Goal: Information Seeking & Learning: Learn about a topic

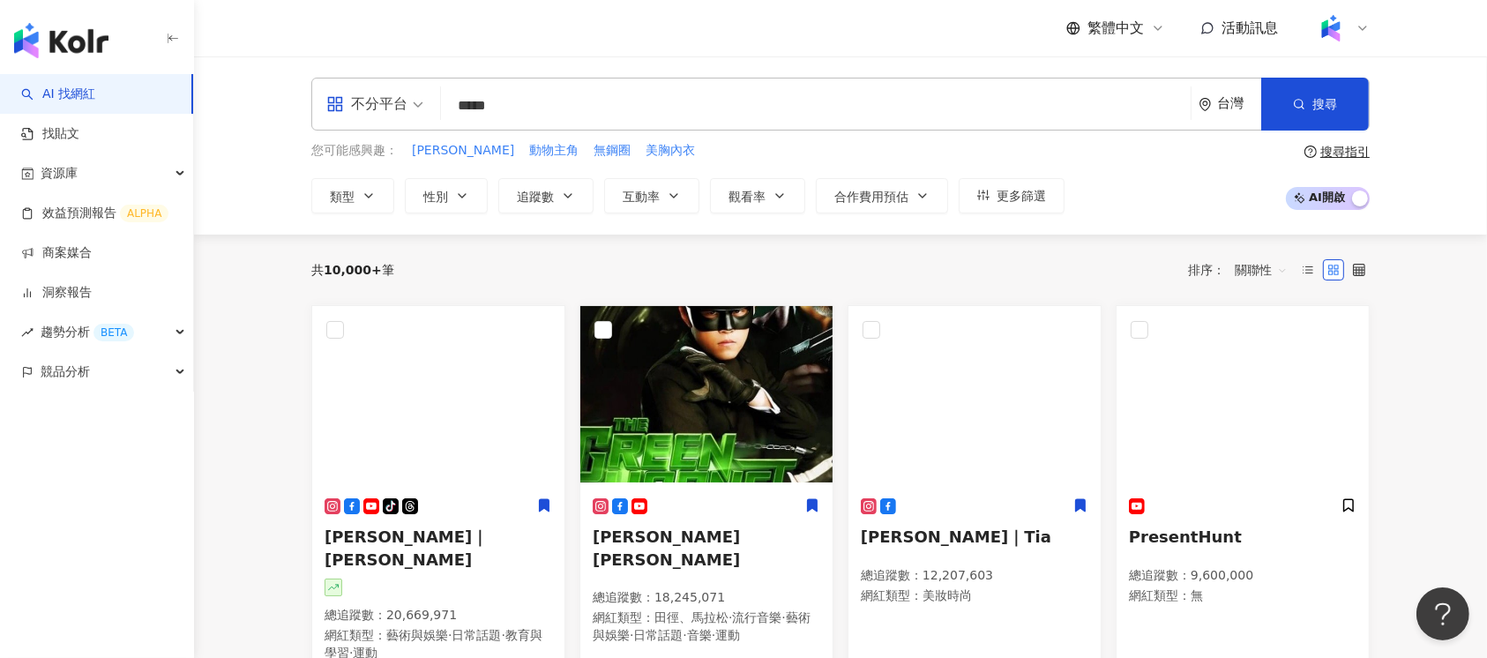
type input "******"
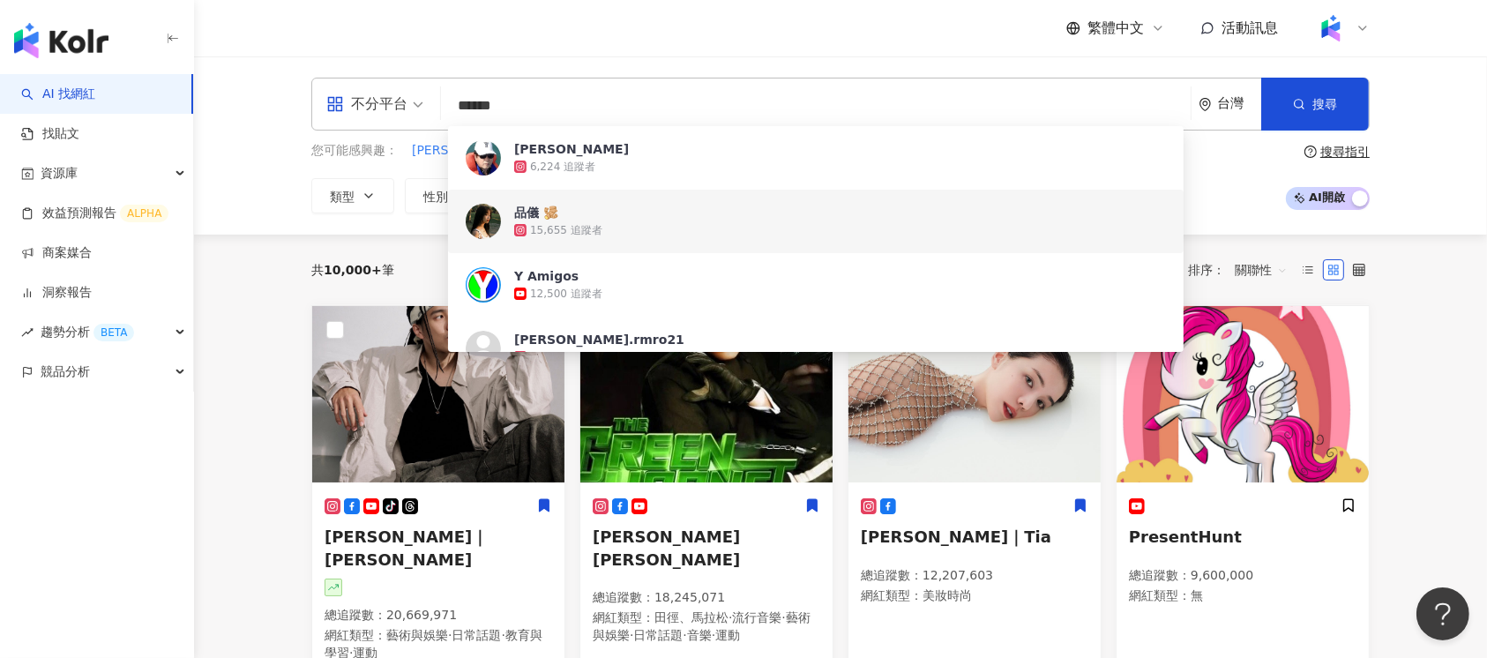
click at [810, 226] on div "15,655 追蹤者" at bounding box center [840, 230] width 652 height 18
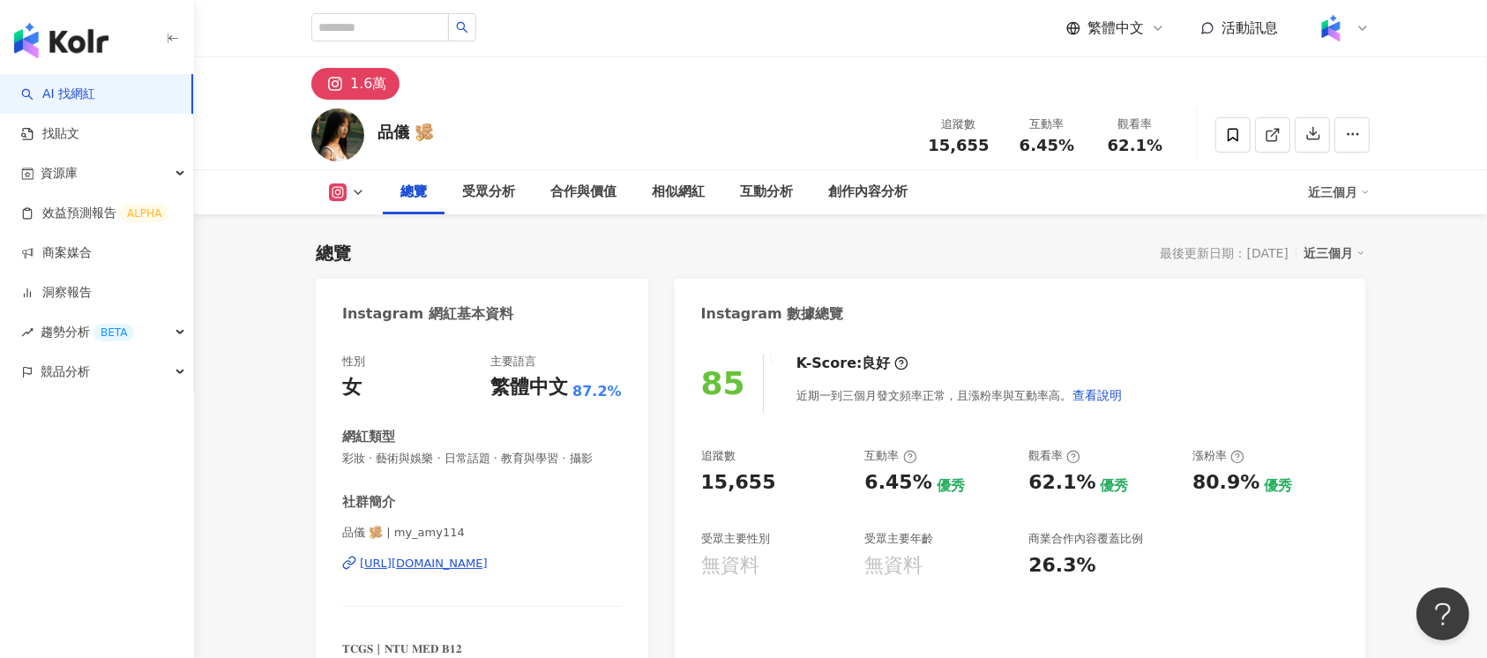
click at [488, 566] on div "https://www.instagram.com/my_amy114/" at bounding box center [424, 564] width 128 height 16
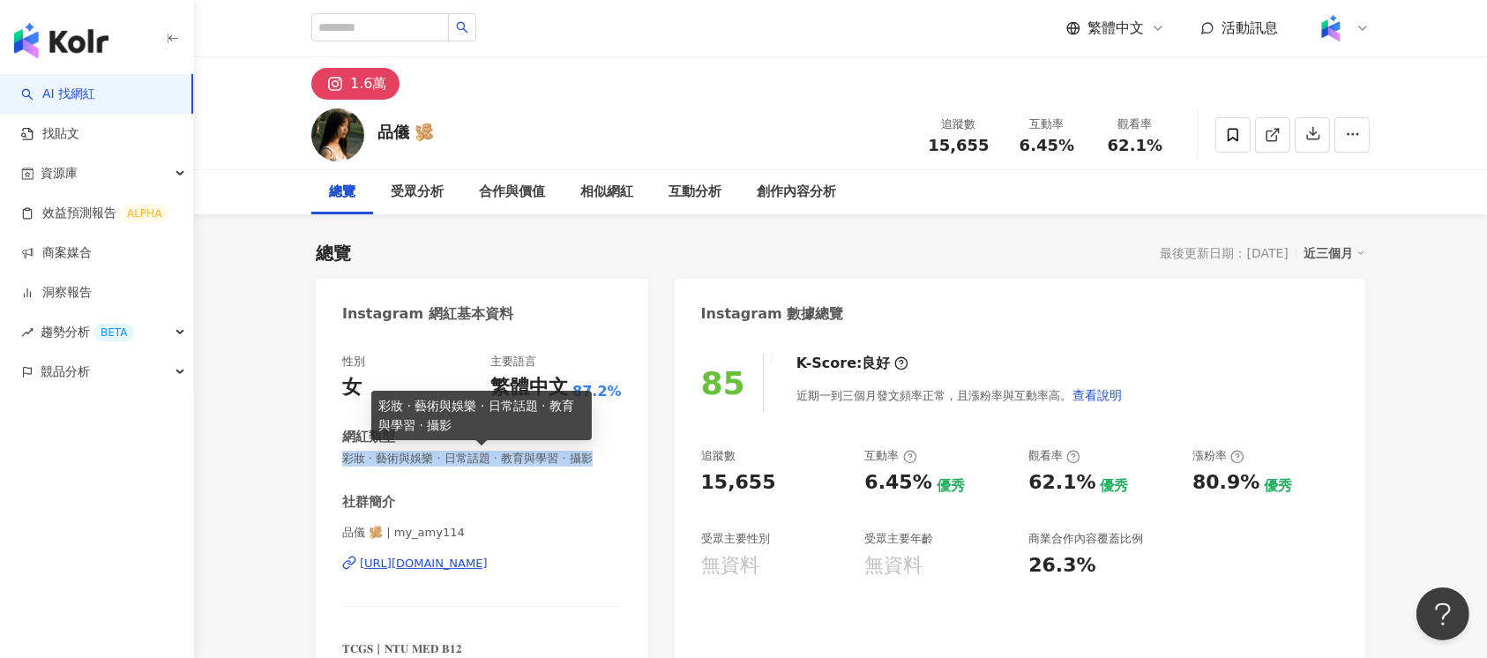
drag, startPoint x: 340, startPoint y: 462, endPoint x: 617, endPoint y: 461, distance: 277.0
click at [617, 461] on div "性別 女 主要語言 繁體中文 87.2% 網紅類型 彩妝 · 藝術與娛樂 · 日常話題 · 教育與學習 · 攝影 社群簡介 品儀 🫚 | my_amy114 …" at bounding box center [482, 534] width 333 height 396
copy span "彩妝 · 藝術與娛樂 · 日常話題 · 教育與學習 · 攝影"
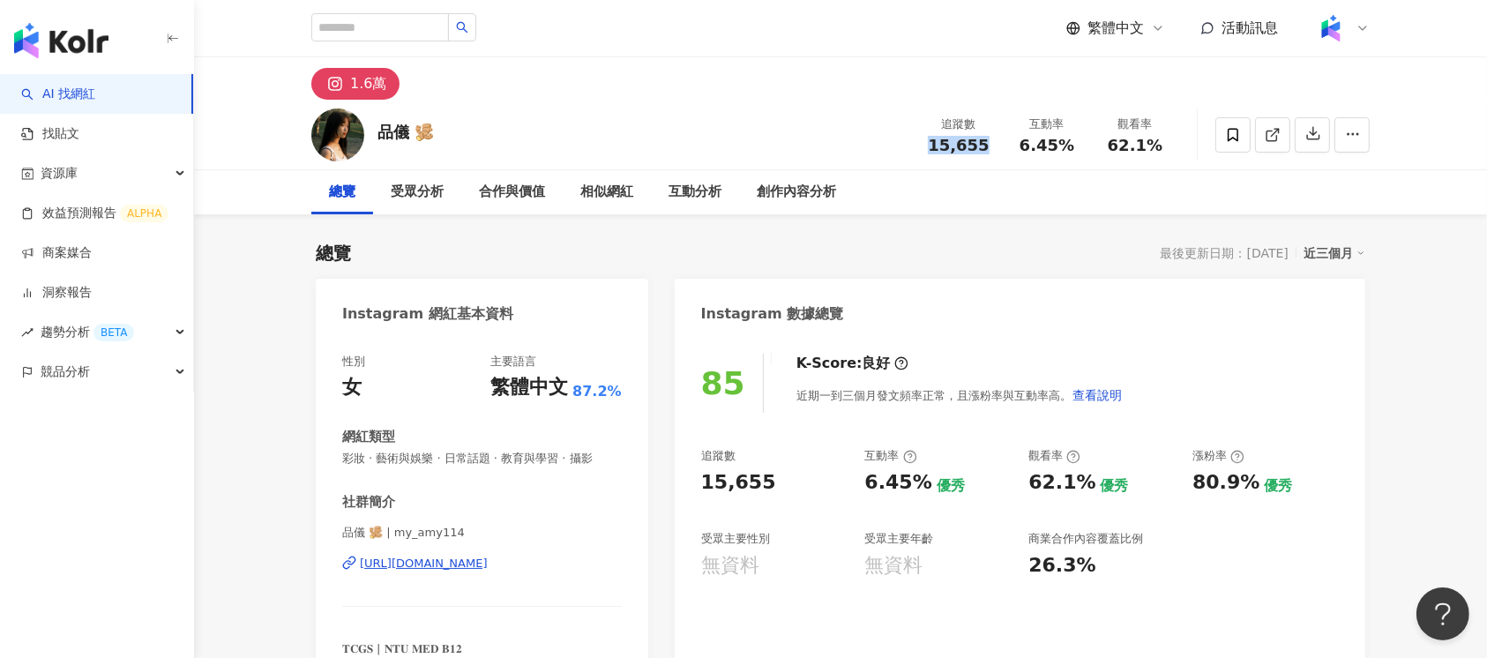
drag, startPoint x: 934, startPoint y: 148, endPoint x: 988, endPoint y: 149, distance: 53.8
click at [988, 149] on div "15,655" at bounding box center [958, 146] width 67 height 18
copy span "15,655"
drag, startPoint x: 1018, startPoint y: 149, endPoint x: 1079, endPoint y: 145, distance: 61.0
click at [1079, 145] on div "6.45%" at bounding box center [1047, 146] width 67 height 18
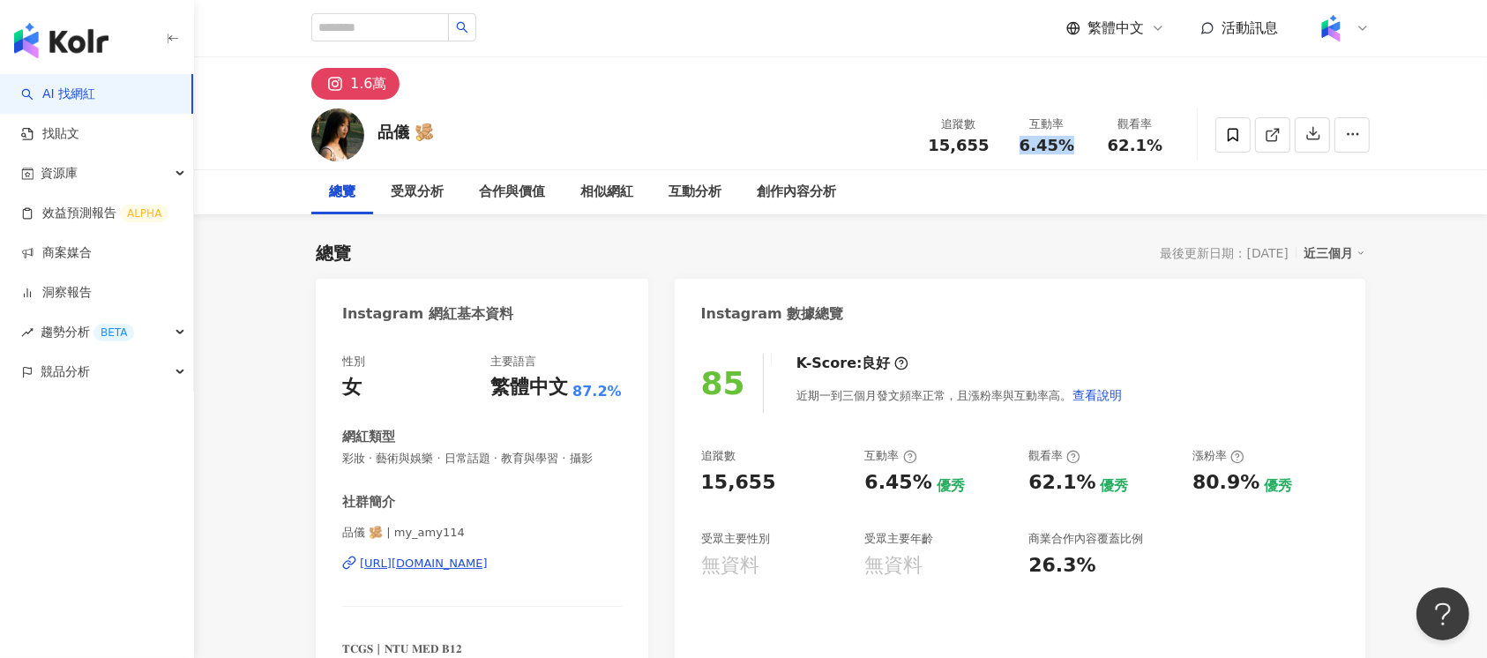
copy span "6.45%"
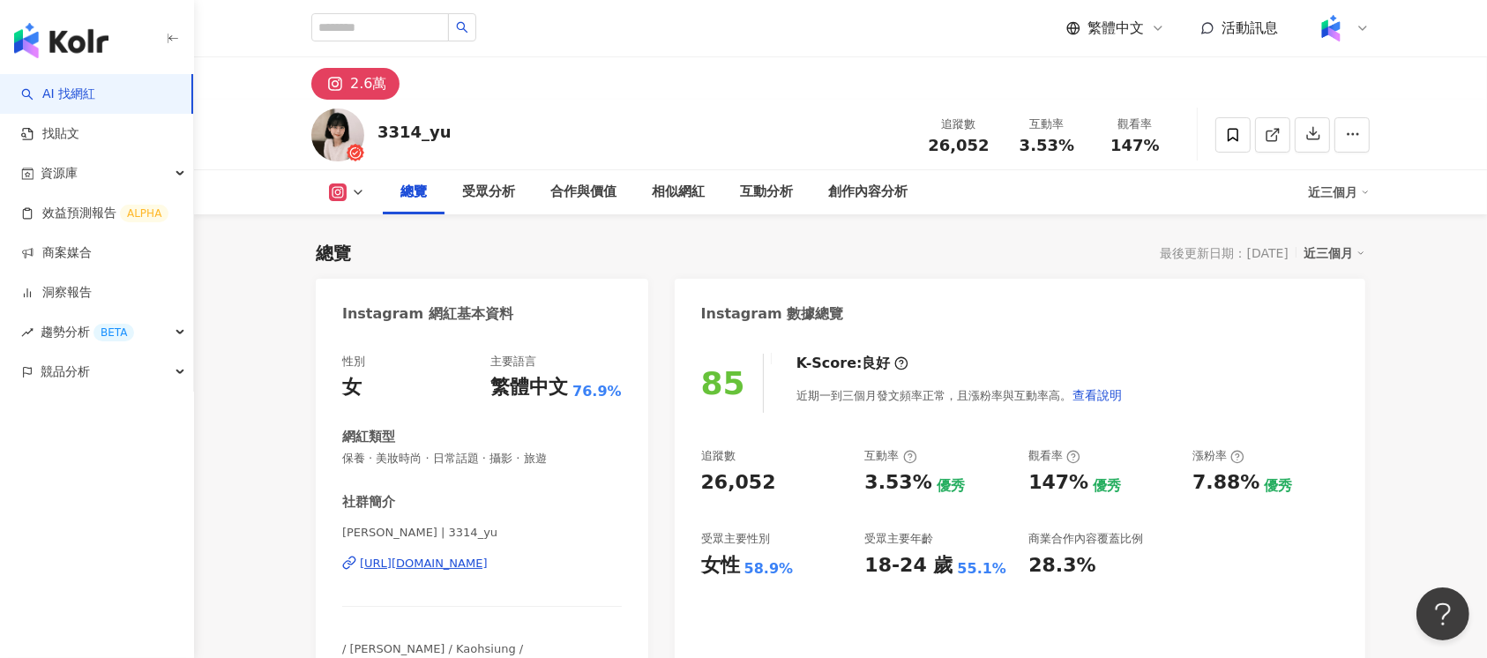
drag, startPoint x: 339, startPoint y: 458, endPoint x: 574, endPoint y: 461, distance: 235.6
click at [574, 461] on div "性別 女 主要語言 繁體中文 76.9% 網紅類型 保養 · 美妝時尚 · 日常話題 · 攝影 · 旅遊 社群簡介 卡栗娜 | 3314_yu https:/…" at bounding box center [482, 534] width 333 height 396
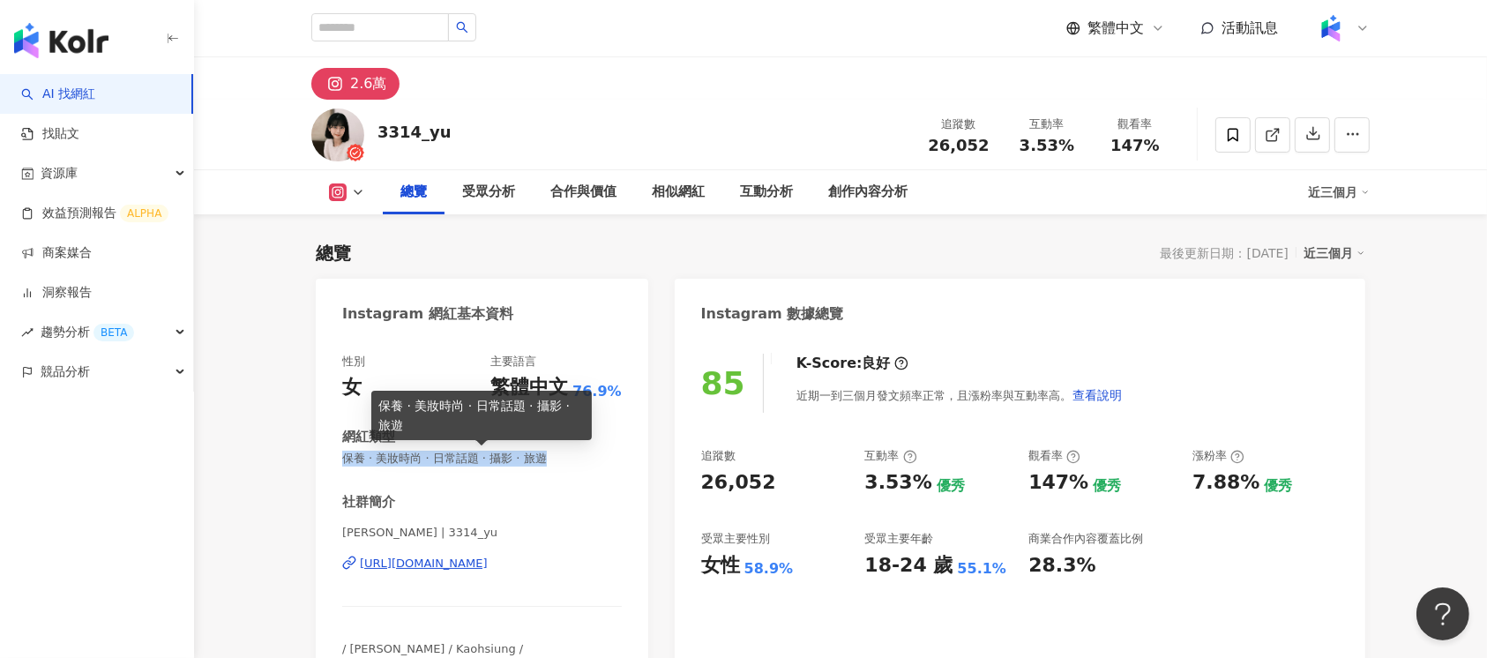
scroll to position [108, 0]
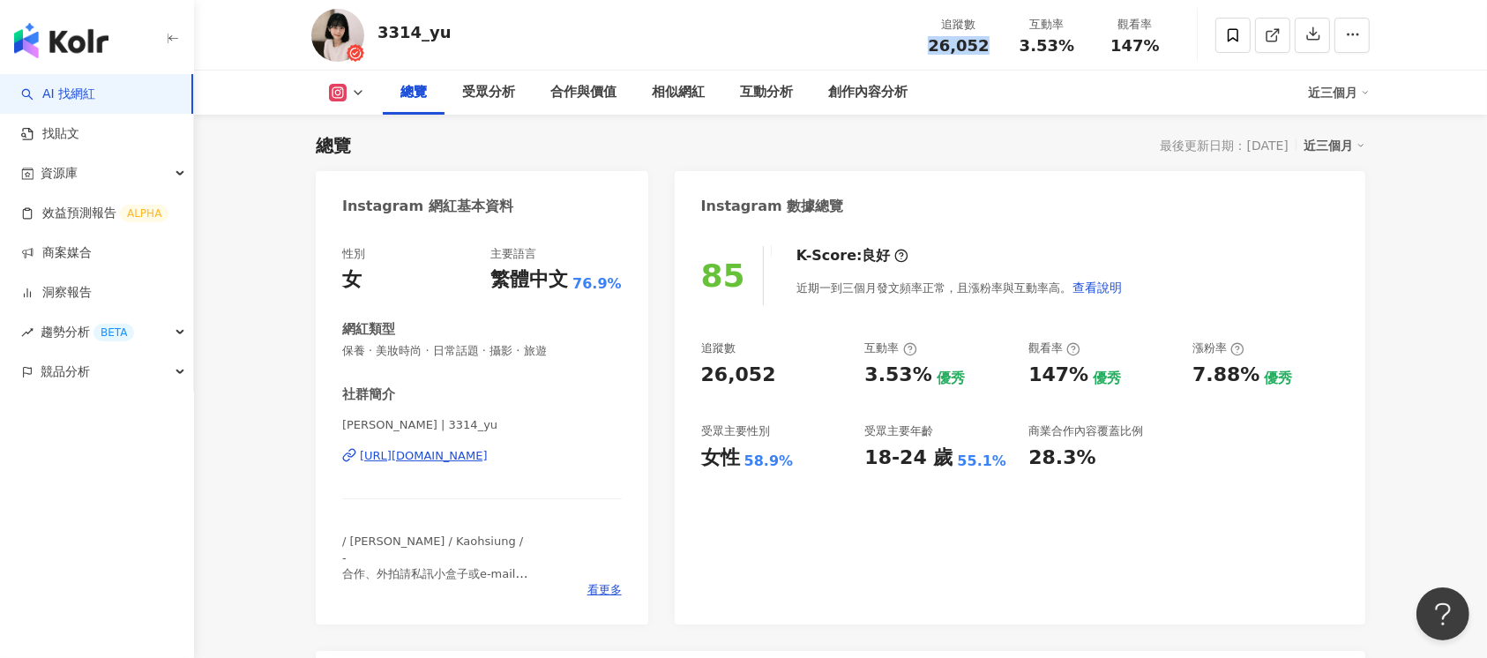
drag, startPoint x: 918, startPoint y: 40, endPoint x: 985, endPoint y: 44, distance: 68.1
click at [985, 44] on div "追蹤數 26,052" at bounding box center [959, 35] width 88 height 38
copy span "26,052"
drag, startPoint x: 1021, startPoint y: 47, endPoint x: 1066, endPoint y: 45, distance: 45.0
click at [1066, 45] on div "3.53%" at bounding box center [1047, 46] width 67 height 18
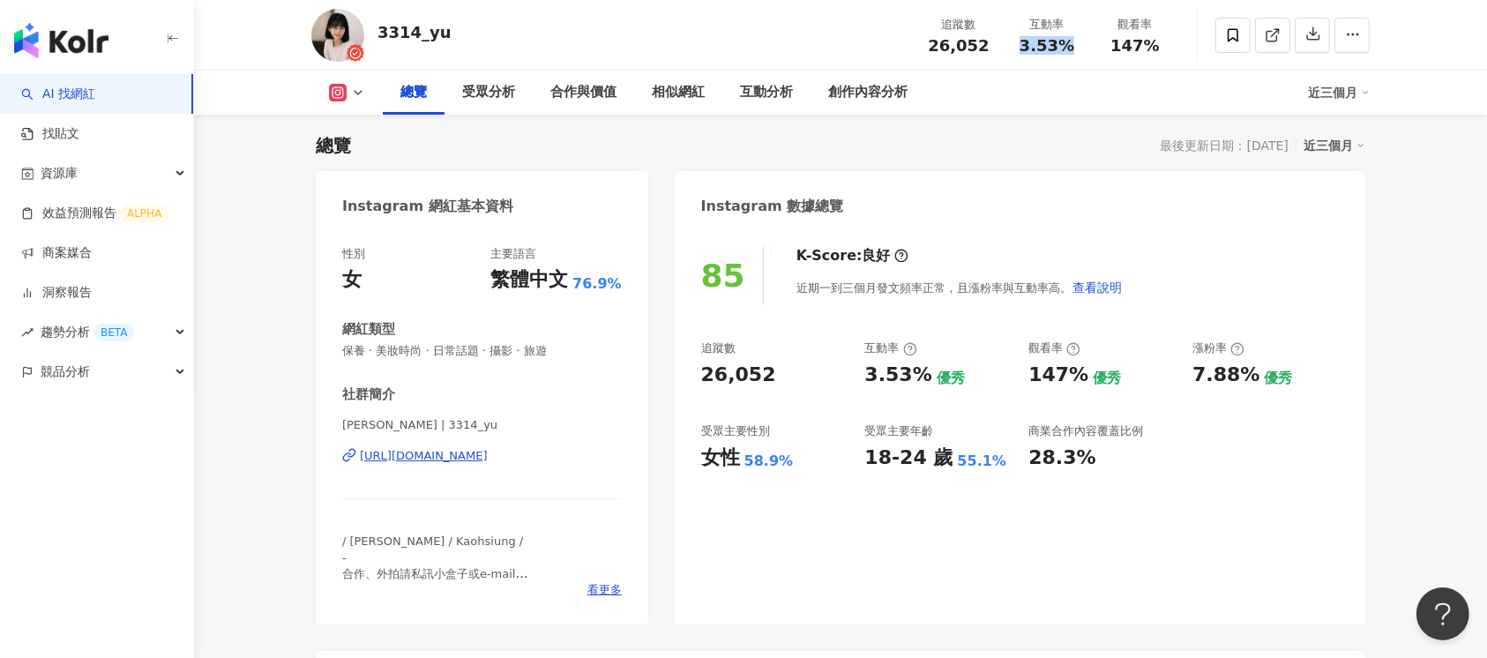
copy span "3.53%"
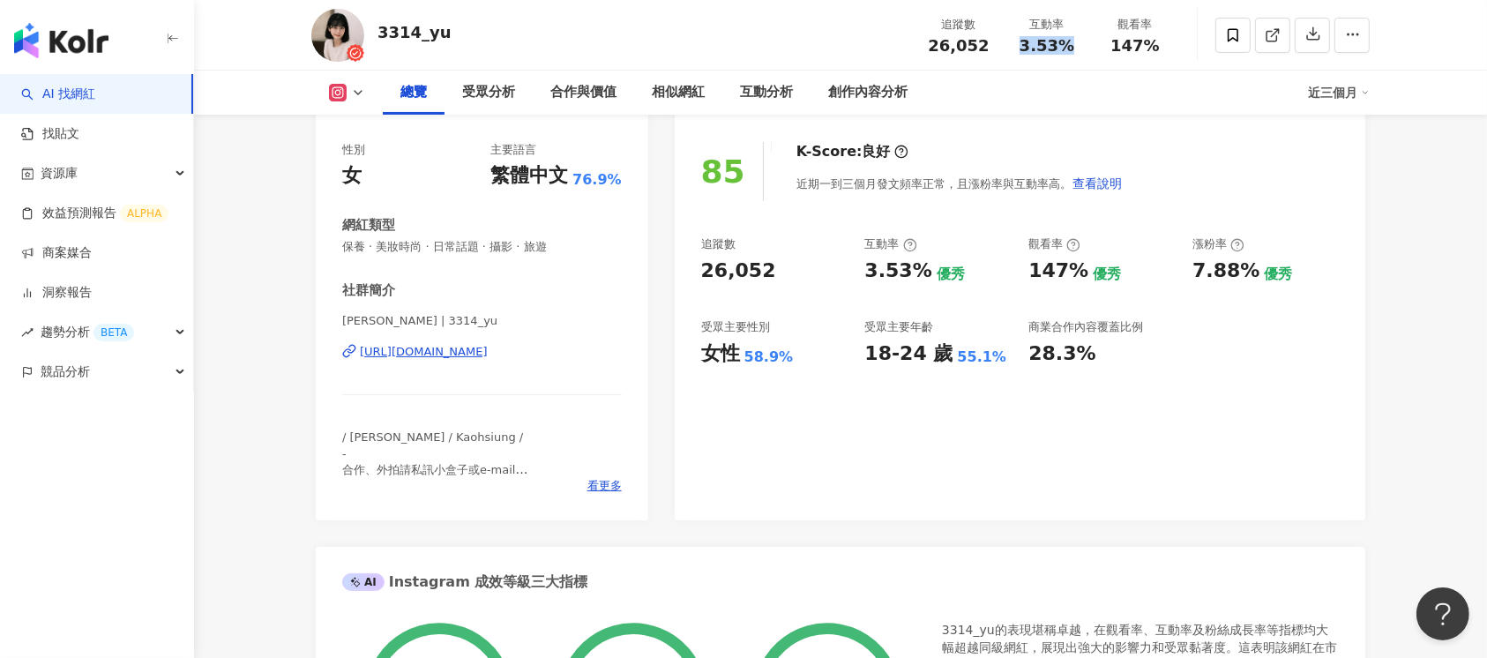
scroll to position [343, 0]
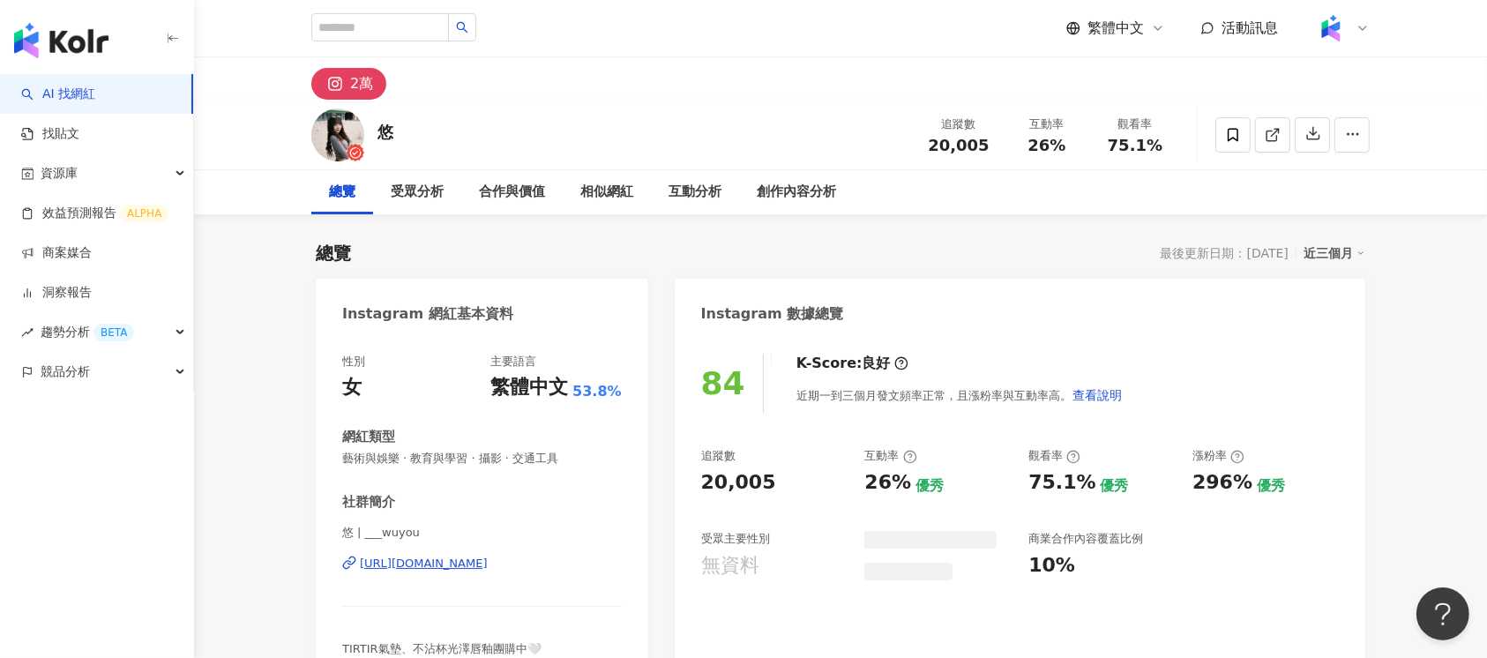
scroll to position [108, 0]
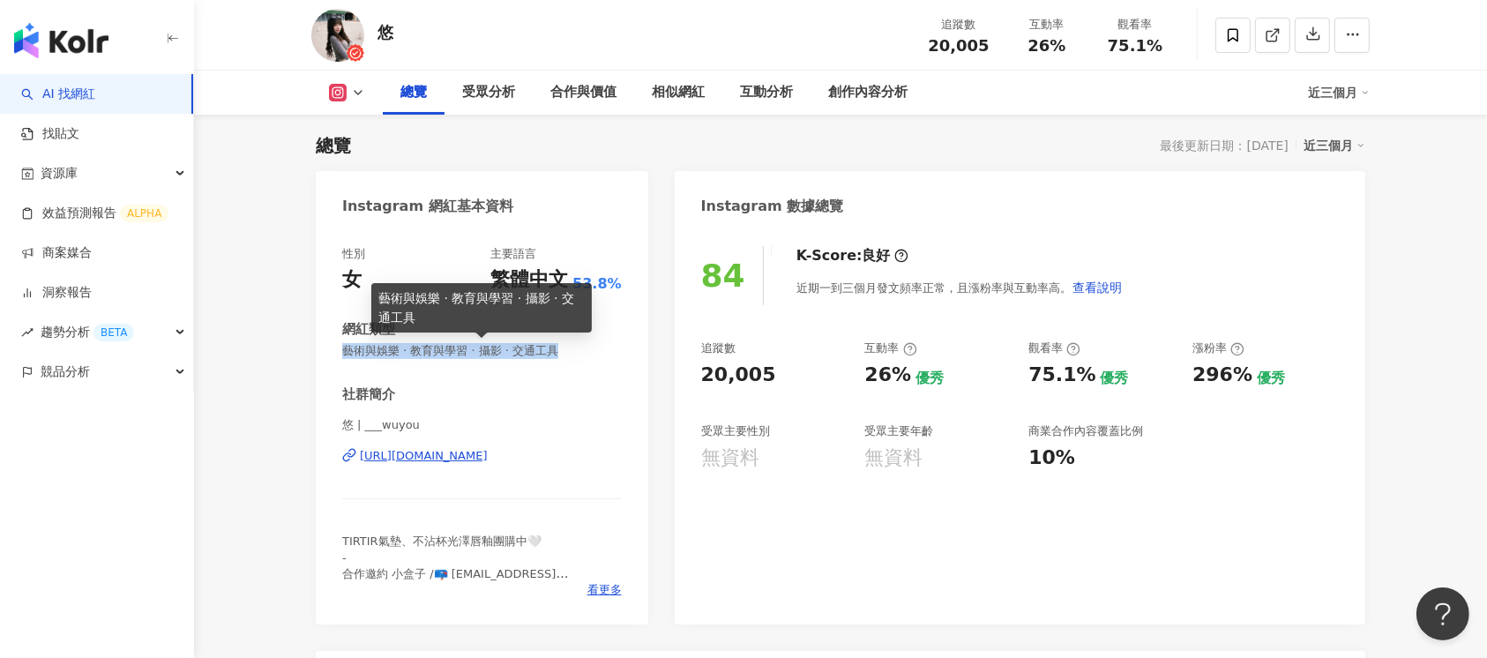
drag, startPoint x: 342, startPoint y: 349, endPoint x: 579, endPoint y: 349, distance: 236.4
click at [579, 349] on span "藝術與娛樂 · 教育與學習 · 攝影 · 交通工具" at bounding box center [482, 351] width 280 height 16
click at [576, 352] on span "藝術與娛樂 · 教育與學習 · 攝影 · 交通工具" at bounding box center [482, 351] width 280 height 16
drag, startPoint x: 340, startPoint y: 356, endPoint x: 509, endPoint y: 356, distance: 169.4
click at [509, 356] on div "性別 女 主要語言 繁體中文 53.8% 網紅類型 藝術與娛樂 · 教育與學習 · 攝影 · 交通工具 社群簡介 悠 | ___wuyou https://w…" at bounding box center [482, 426] width 333 height 396
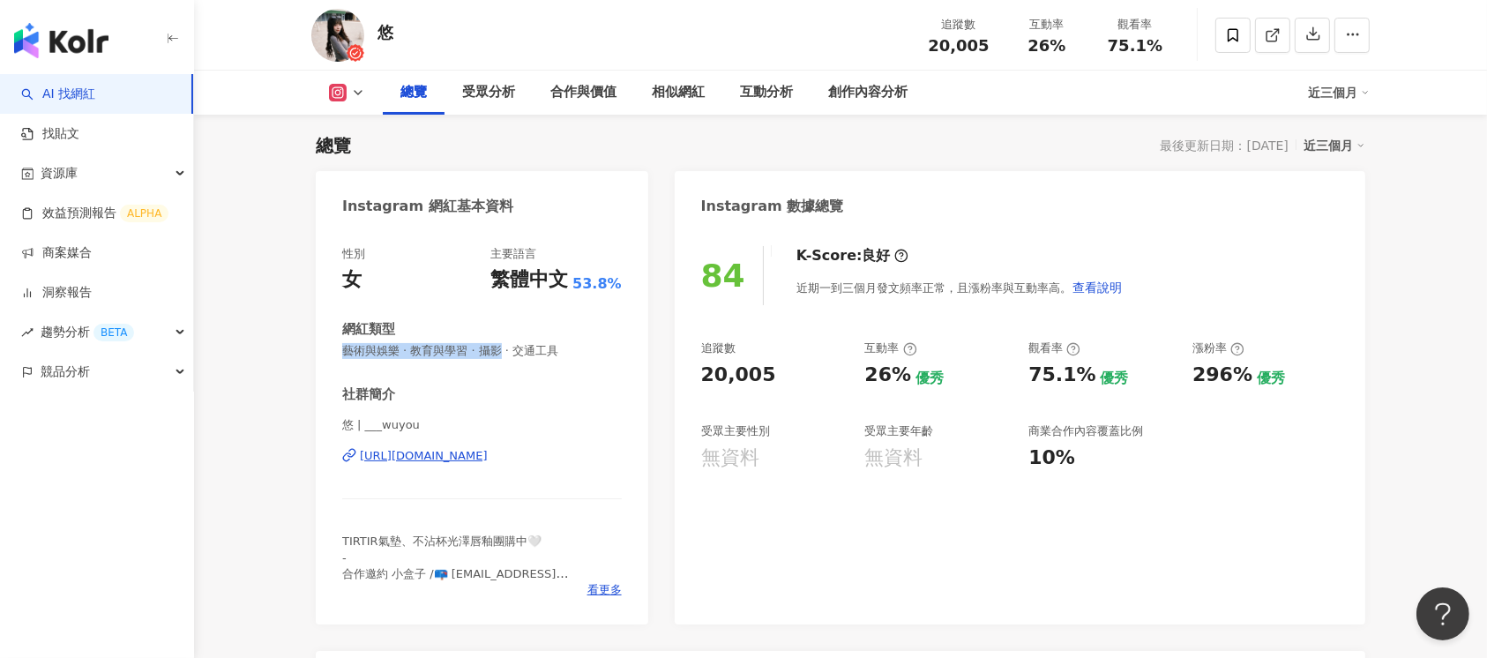
copy span "藝術與娛樂 · 教育與學習 · 攝影"
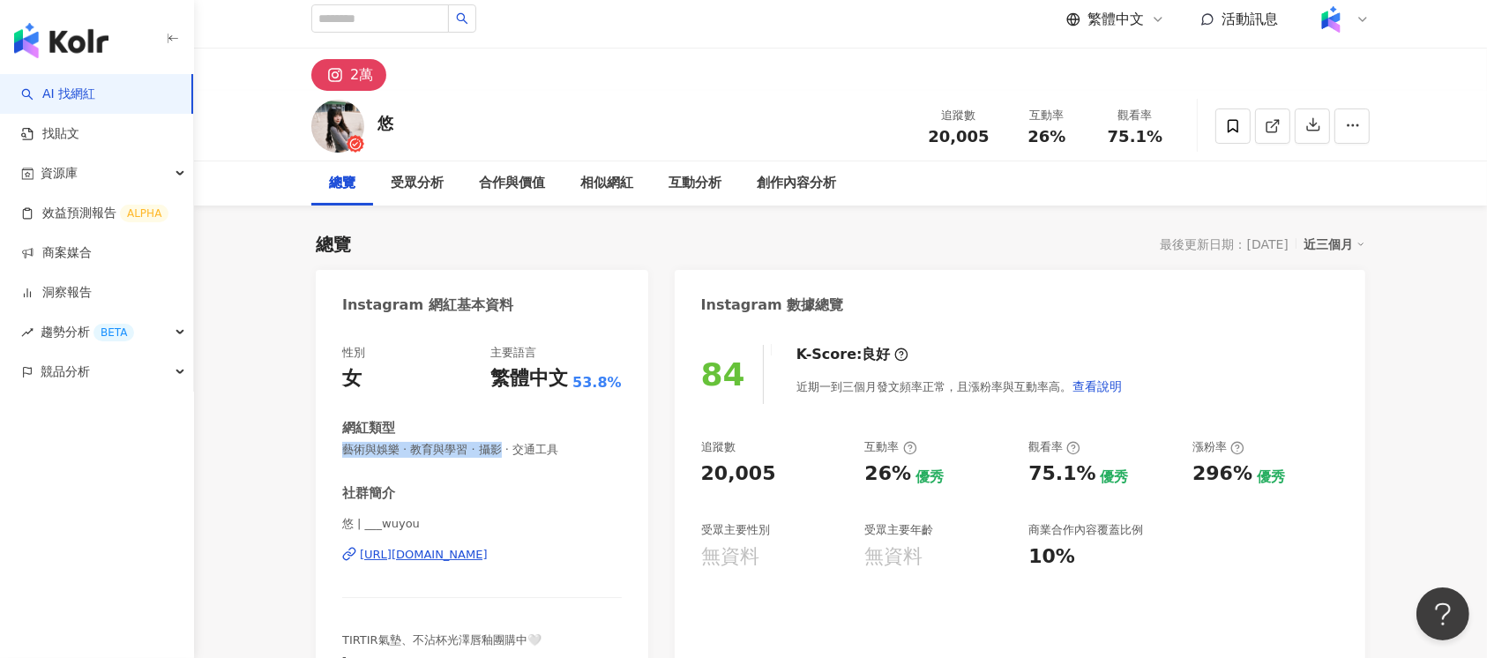
scroll to position [0, 0]
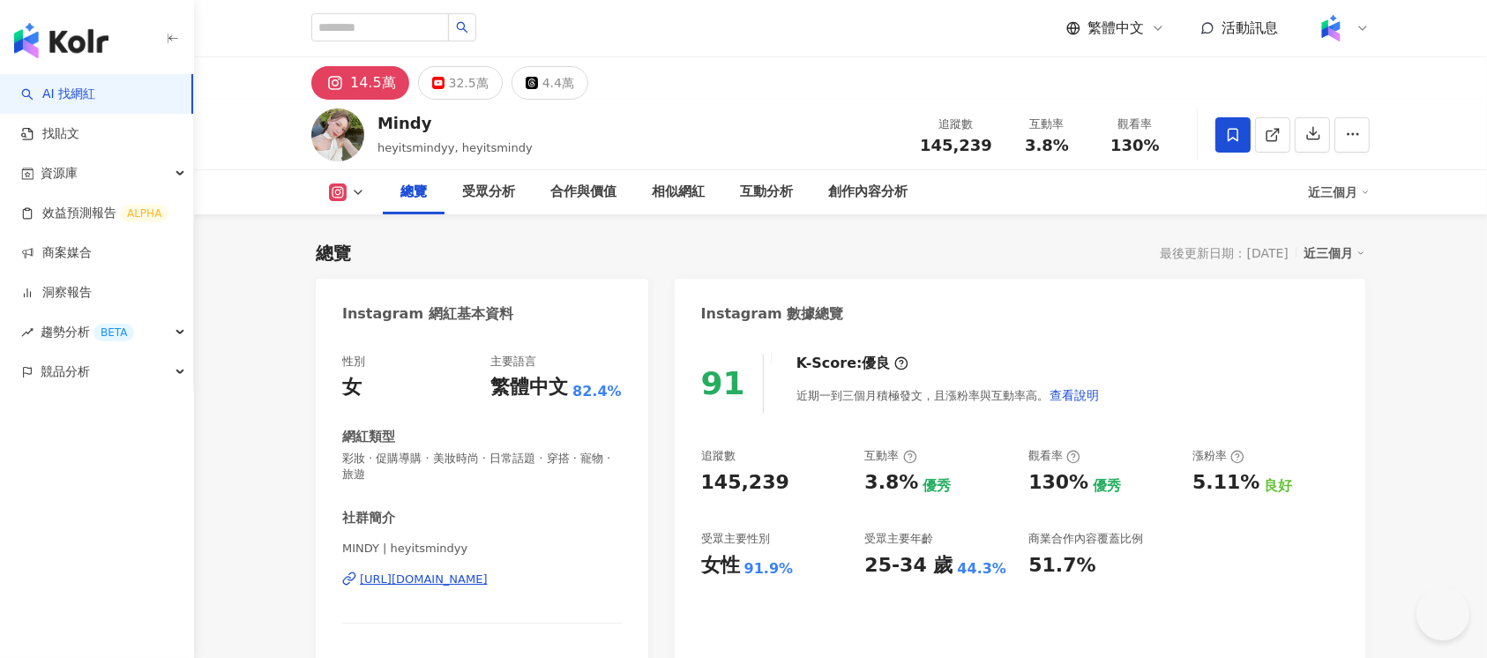
click at [488, 582] on div "[URL][DOMAIN_NAME]" at bounding box center [424, 580] width 128 height 16
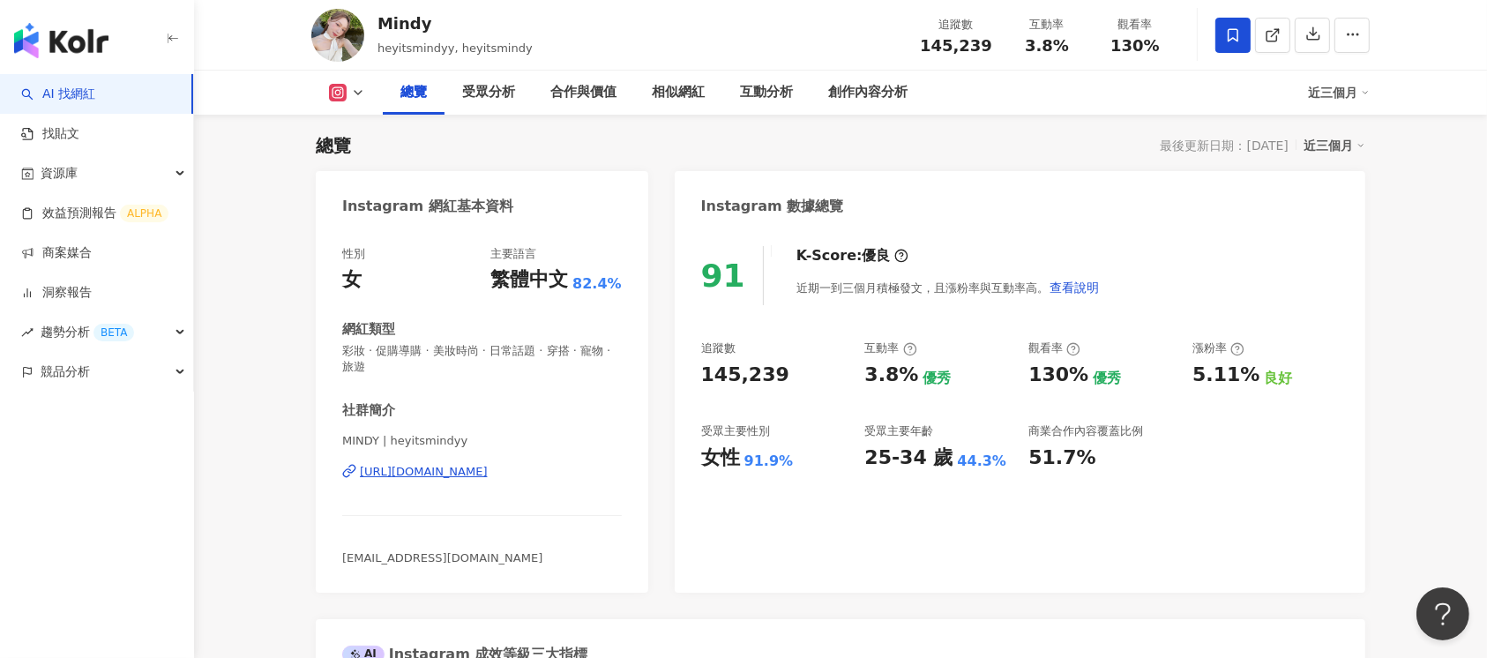
click at [488, 476] on div "[URL][DOMAIN_NAME]" at bounding box center [424, 472] width 128 height 16
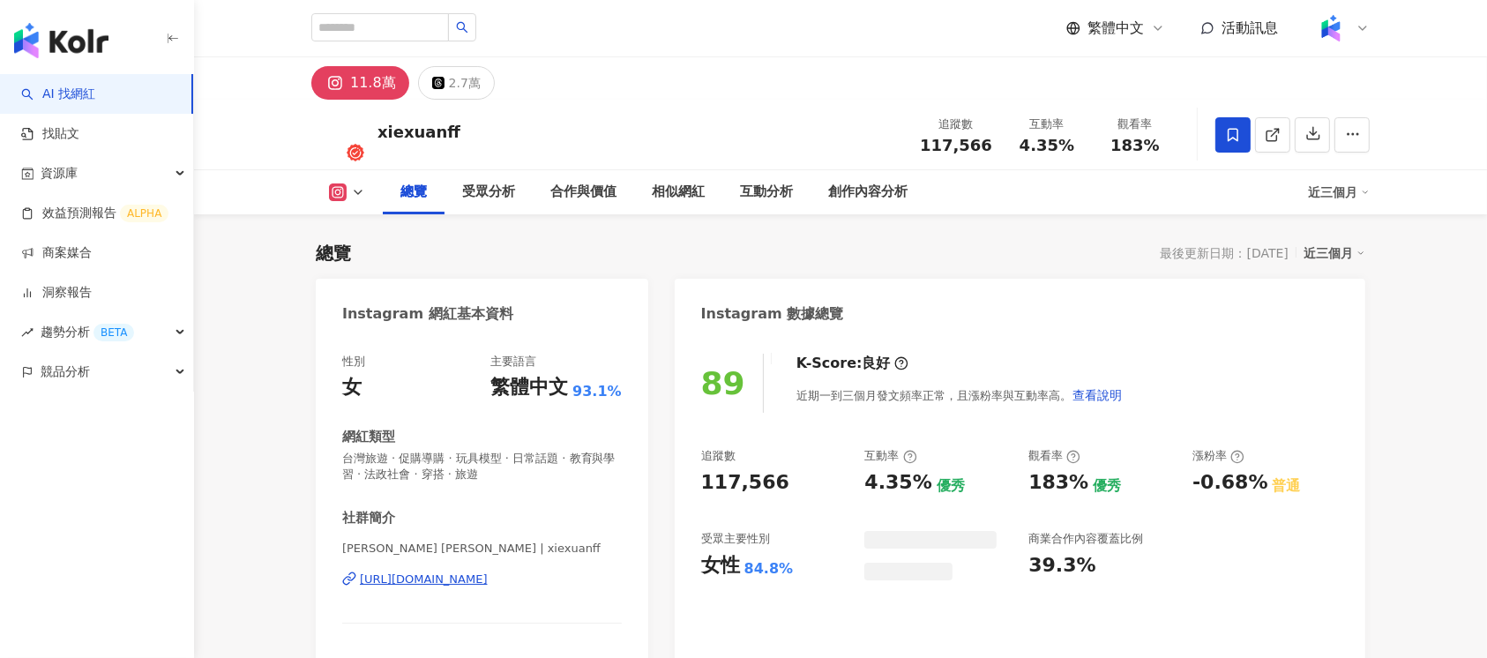
scroll to position [108, 0]
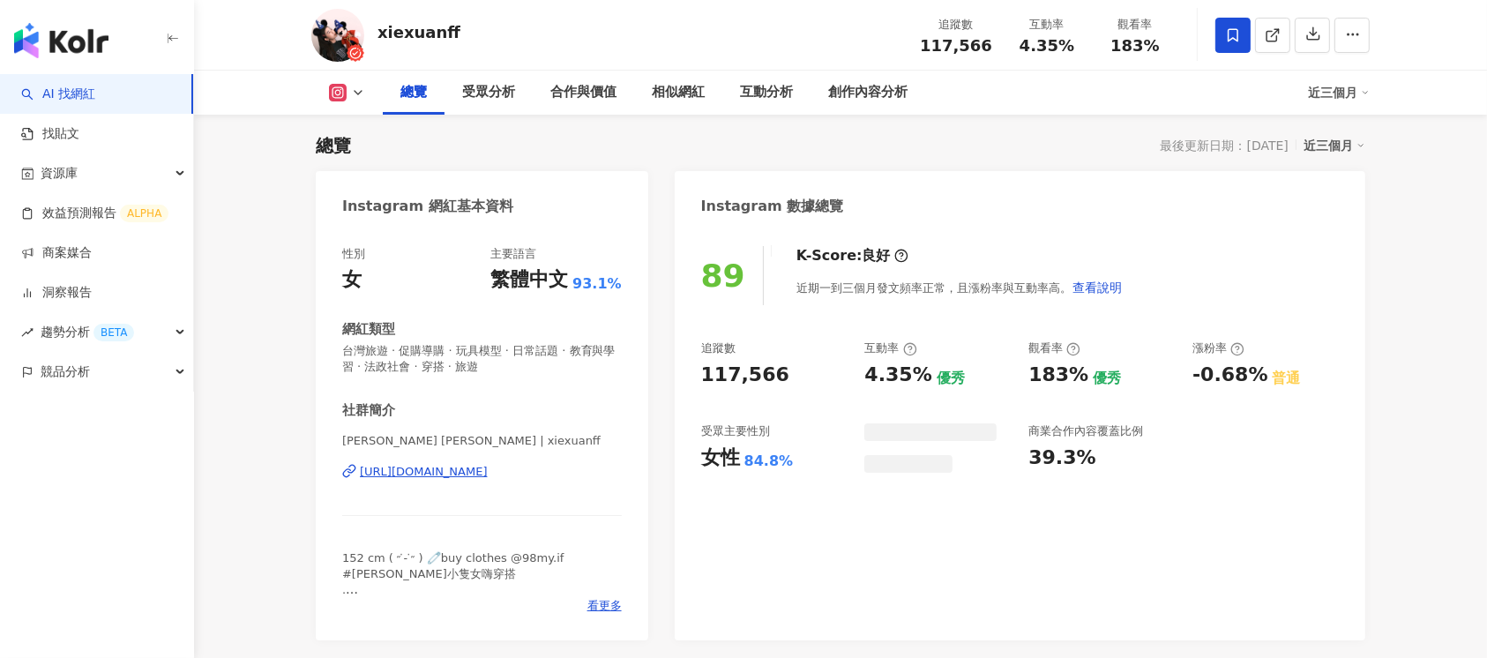
click at [488, 476] on div "[URL][DOMAIN_NAME]" at bounding box center [424, 472] width 128 height 16
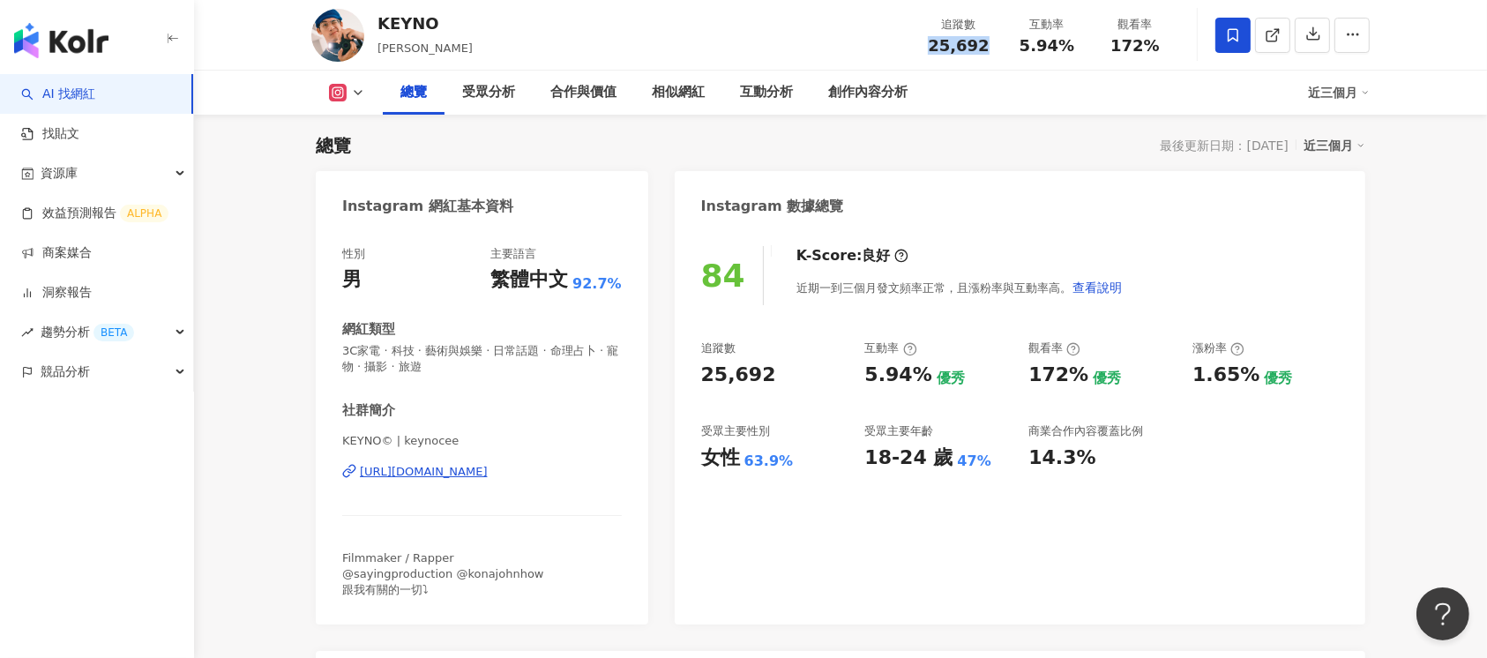
drag, startPoint x: 929, startPoint y: 49, endPoint x: 987, endPoint y: 49, distance: 58.2
click at [987, 49] on div "25,692" at bounding box center [958, 46] width 67 height 18
copy span "25,692"
drag, startPoint x: 1027, startPoint y: 49, endPoint x: 1071, endPoint y: 48, distance: 44.1
click at [1071, 48] on span "5.94%" at bounding box center [1047, 46] width 55 height 18
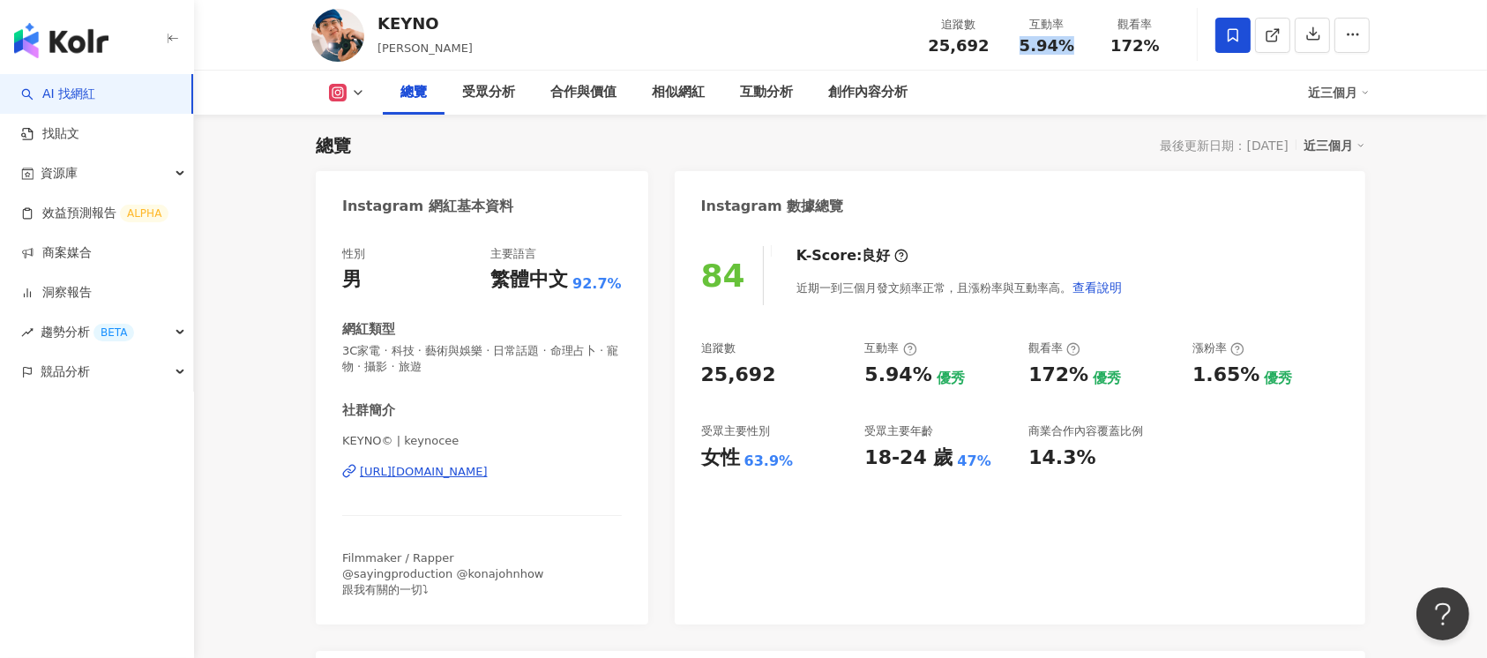
copy span "5.94%"
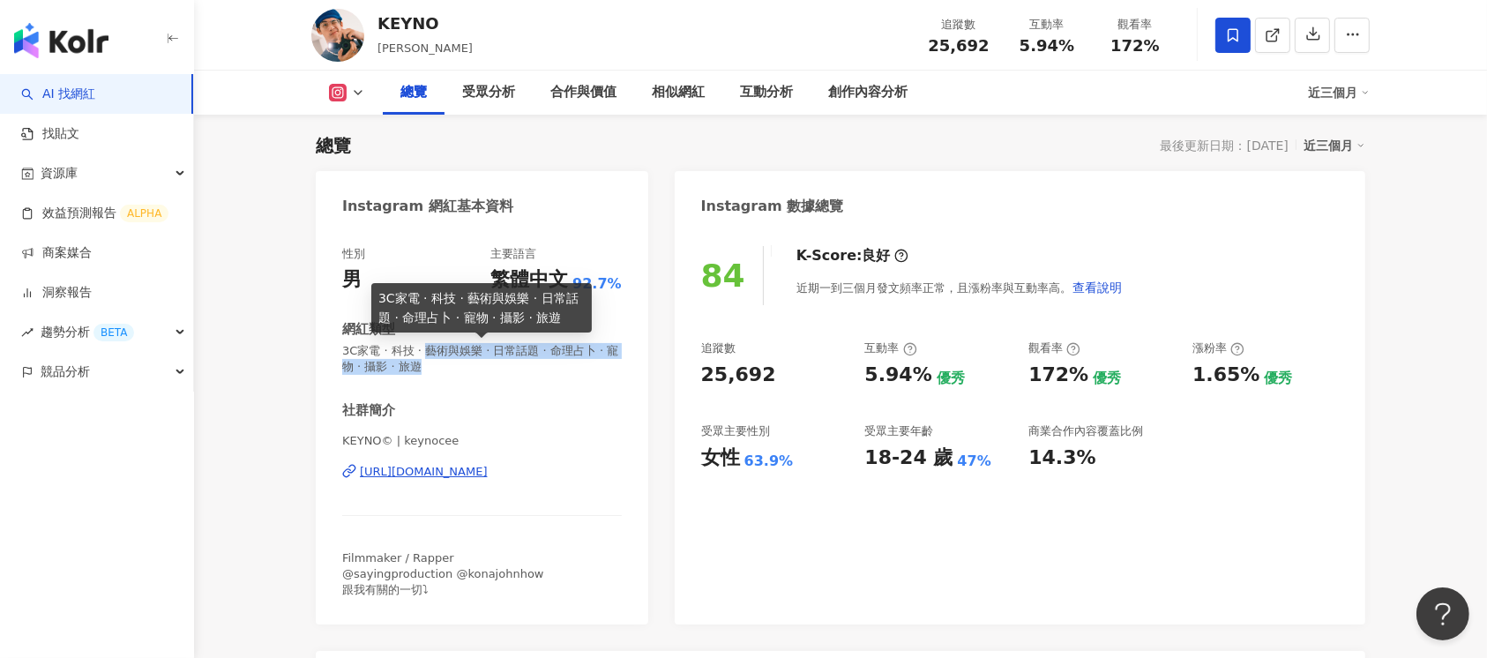
drag, startPoint x: 438, startPoint y: 354, endPoint x: 458, endPoint y: 365, distance: 23.3
click at [458, 365] on span "3C家電 · 科技 · 藝術與娛樂 · 日常話題 · 命理占卜 · 寵物 · 攝影 · 旅遊" at bounding box center [482, 359] width 280 height 32
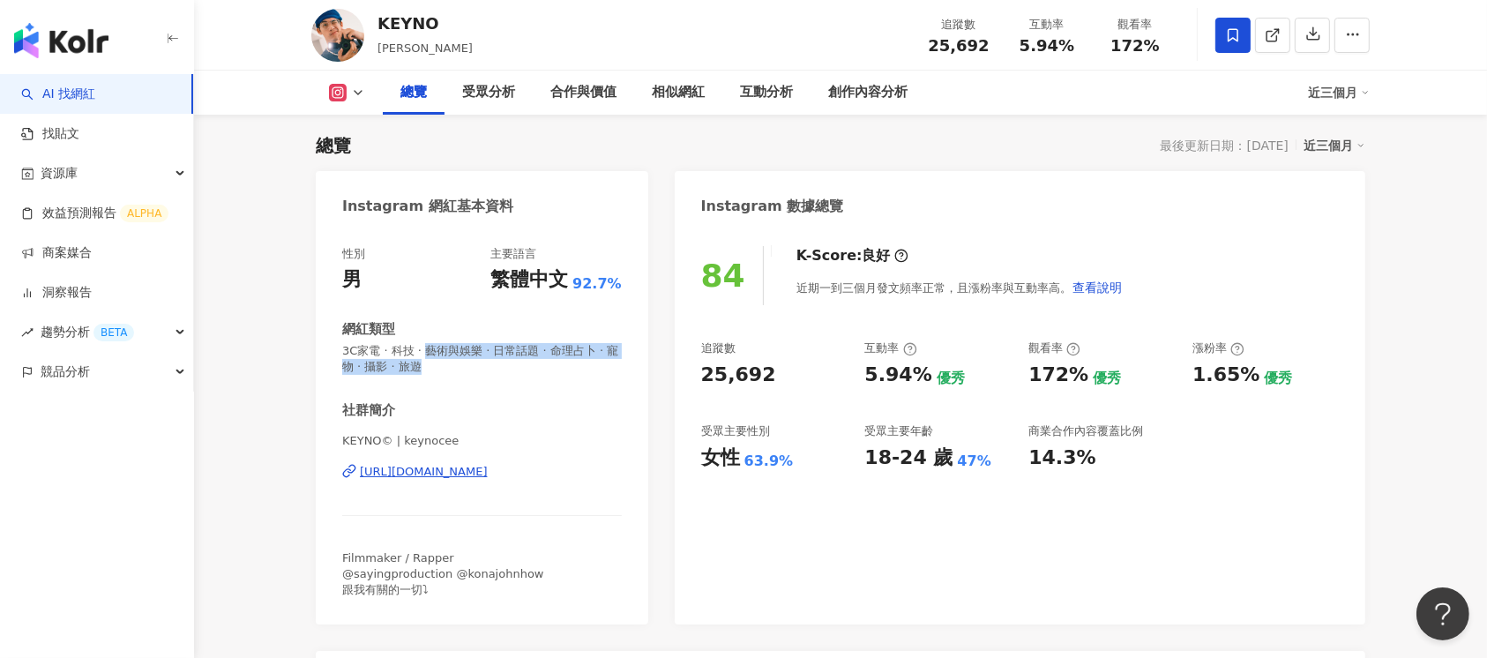
copy span "藝術與娛樂 · 日常話題 · 命理占卜 · 寵物 · 攝影 · 旅遊"
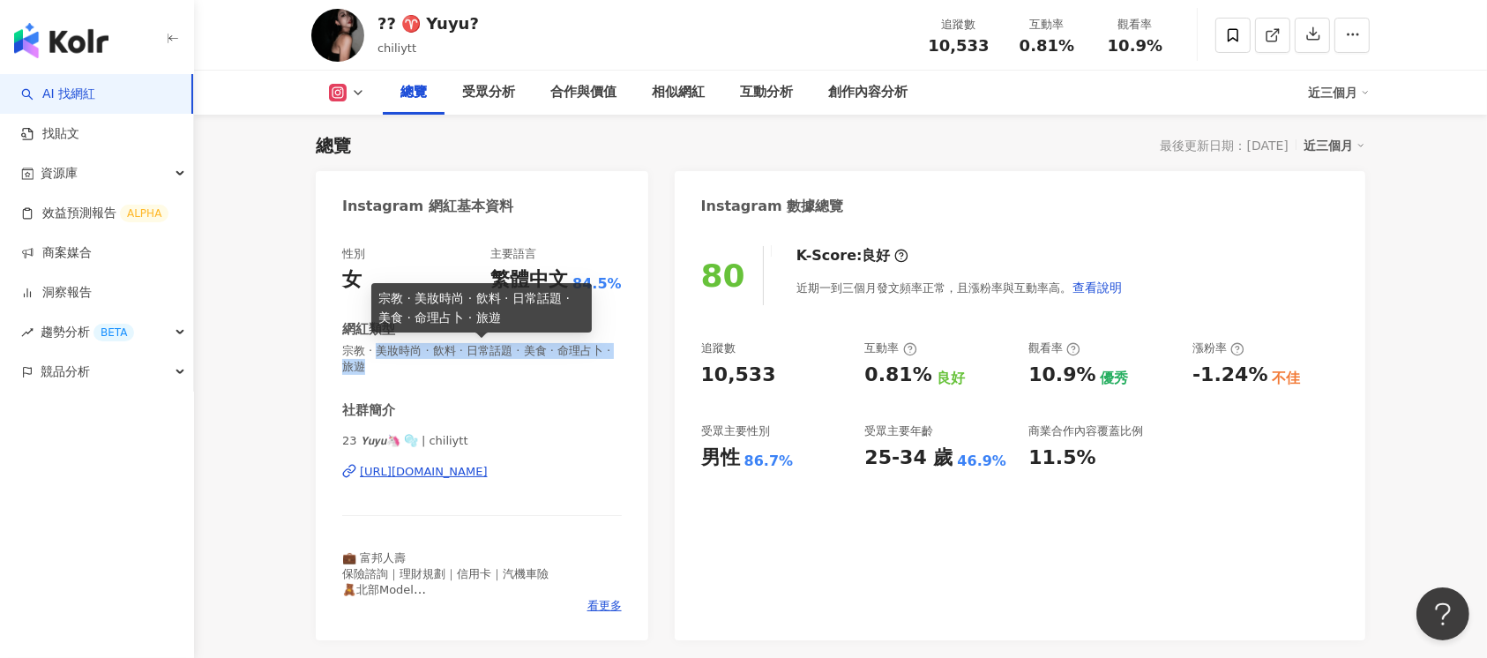
drag, startPoint x: 381, startPoint y: 350, endPoint x: 402, endPoint y: 372, distance: 30.6
click at [402, 372] on span "宗教 · 美妝時尚 · 飲料 · 日常話題 · 美食 · 命理占卜 · 旅遊" at bounding box center [482, 359] width 280 height 32
copy span "美妝時尚 · 飲料 · 日常話題 · 美食 · 命理占卜 · 旅遊"
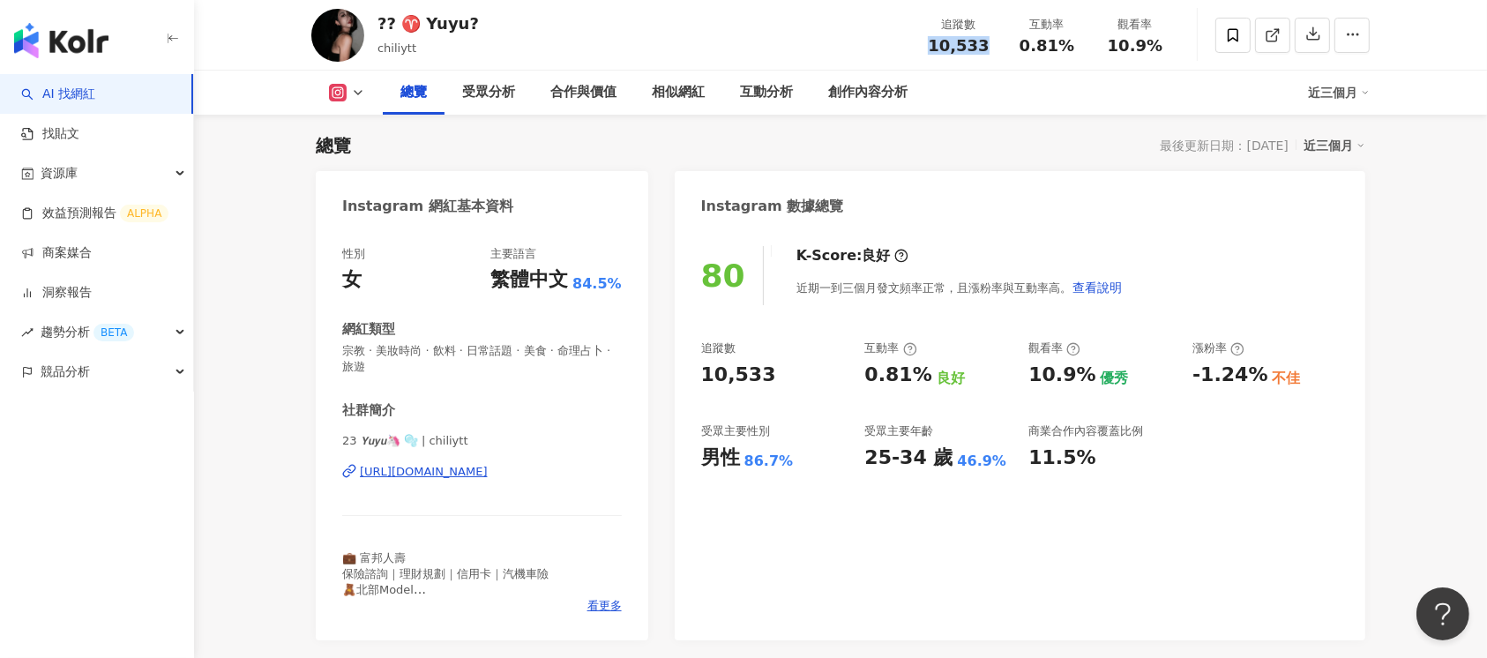
drag, startPoint x: 933, startPoint y: 46, endPoint x: 992, endPoint y: 41, distance: 59.3
click at [992, 41] on div "10,533" at bounding box center [958, 46] width 67 height 18
copy span "10,533"
drag, startPoint x: 1023, startPoint y: 46, endPoint x: 1070, endPoint y: 46, distance: 46.8
click at [1070, 46] on span "0.81%" at bounding box center [1047, 46] width 55 height 18
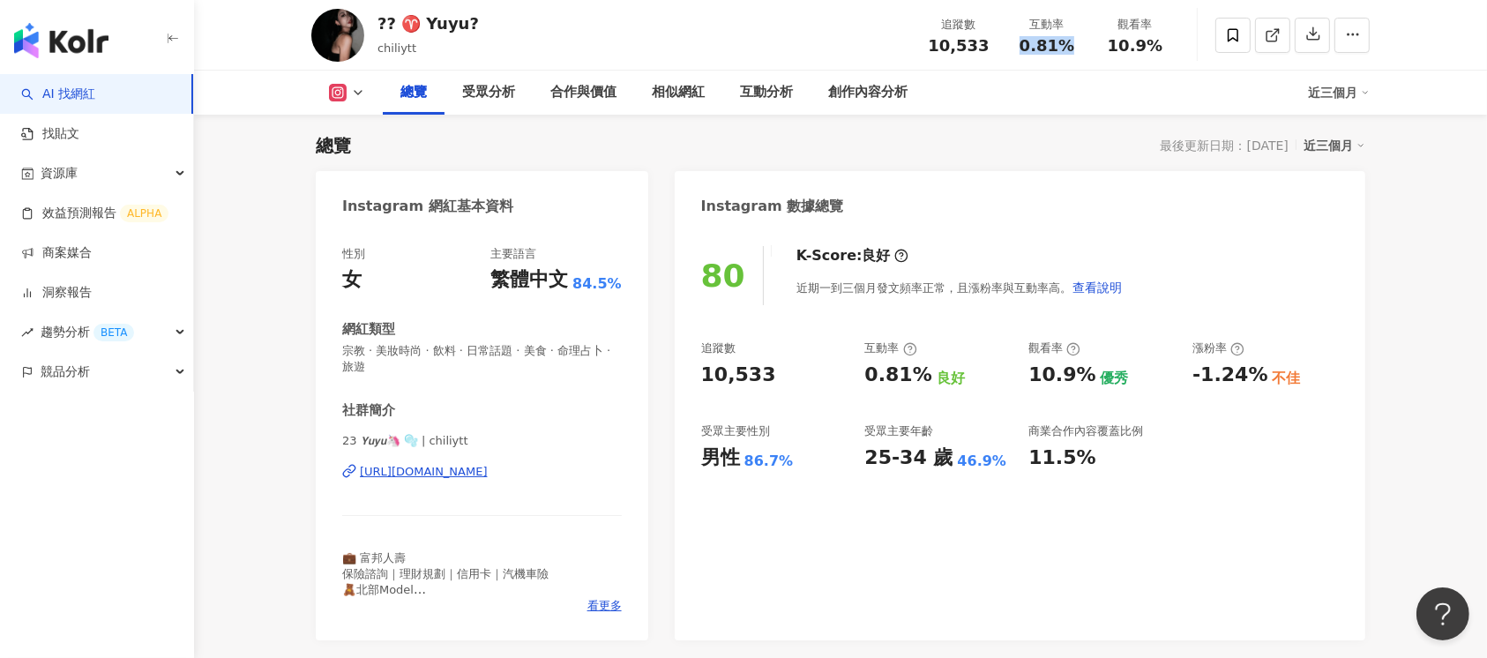
copy span "0.81%"
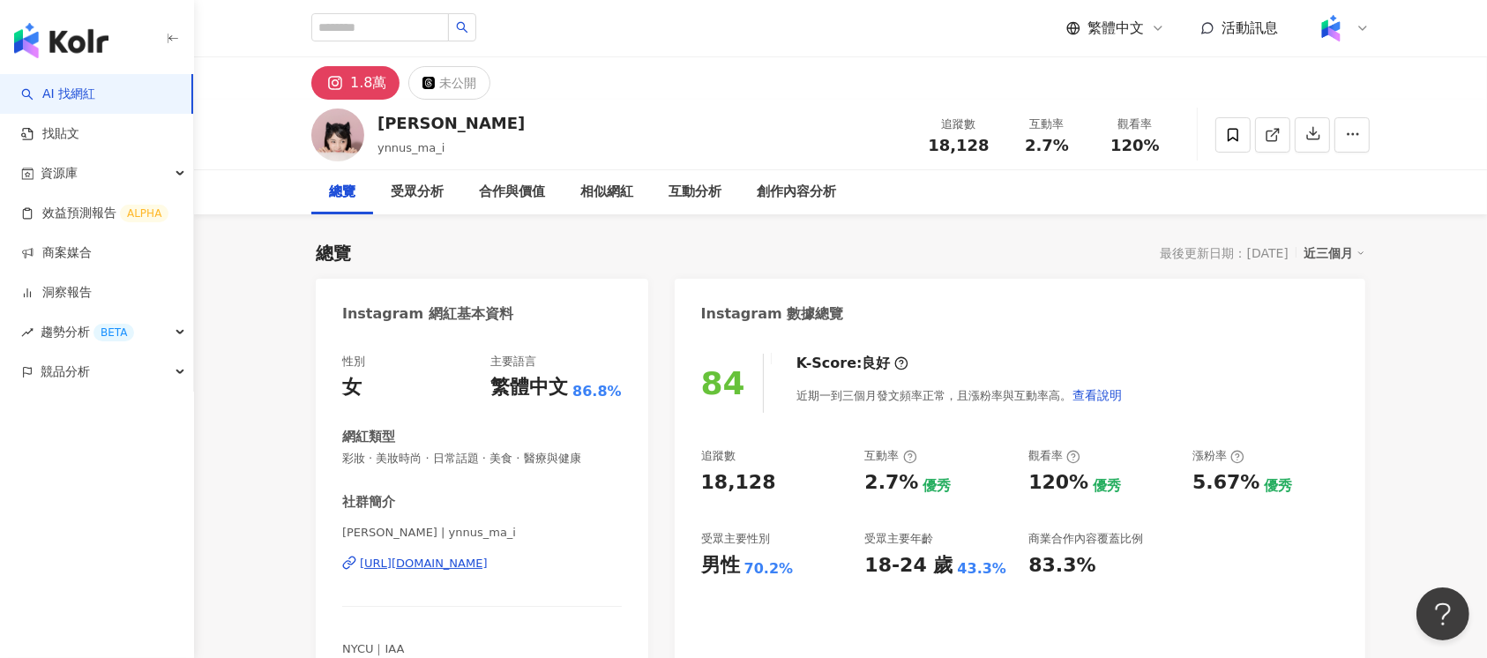
scroll to position [108, 0]
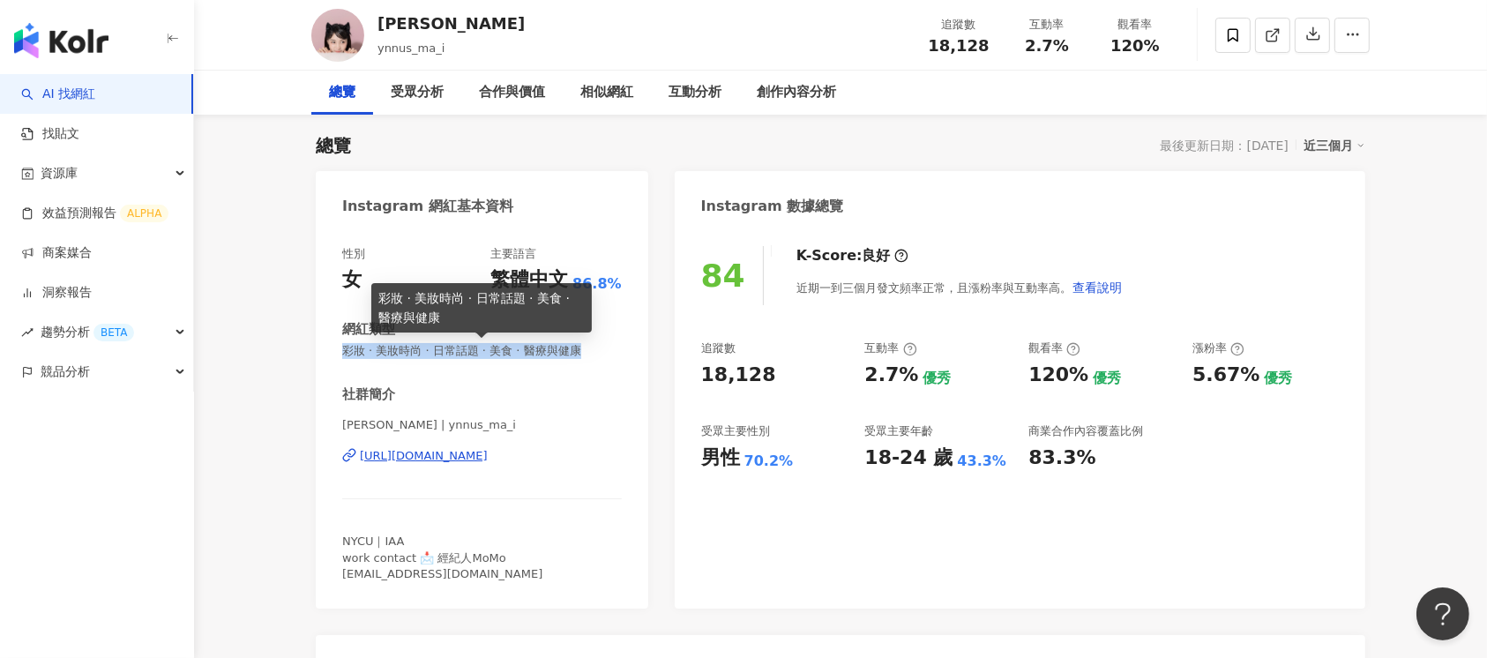
drag, startPoint x: 339, startPoint y: 350, endPoint x: 612, endPoint y: 350, distance: 273.5
click at [612, 350] on div "性別 女 主要語言 繁體中文 86.8% 網紅類型 彩妝 · 美妝時尚 · 日常話題 · 美食 · 醫療與健康 社群簡介 [PERSON_NAME] | yn…" at bounding box center [482, 418] width 333 height 380
copy span "彩妝 · 美妝時尚 · 日常話題 · 美食 · 醫療與健康"
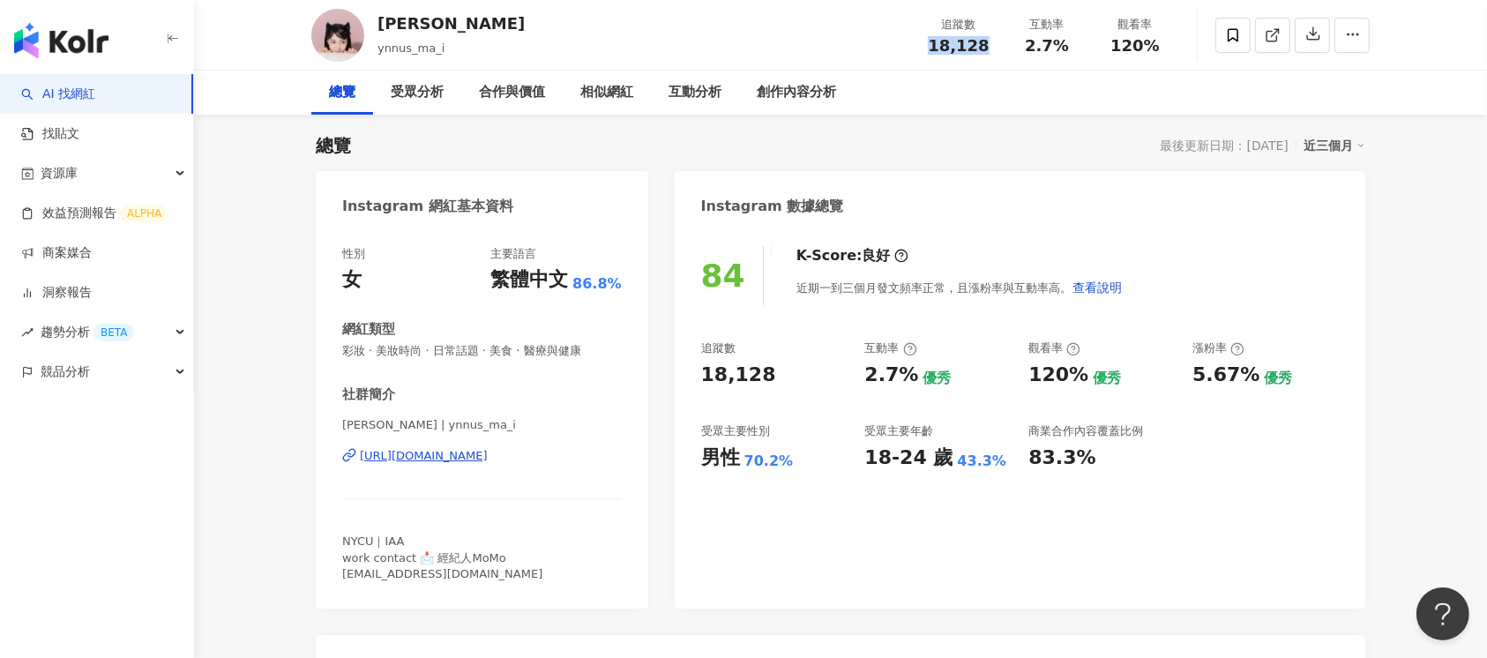
drag, startPoint x: 935, startPoint y: 41, endPoint x: 988, endPoint y: 44, distance: 53.1
click at [988, 44] on div "18,128" at bounding box center [958, 46] width 67 height 18
copy span "18,128"
drag, startPoint x: 1024, startPoint y: 38, endPoint x: 1061, endPoint y: 39, distance: 37.1
click at [1061, 39] on div "2.7%" at bounding box center [1047, 46] width 67 height 18
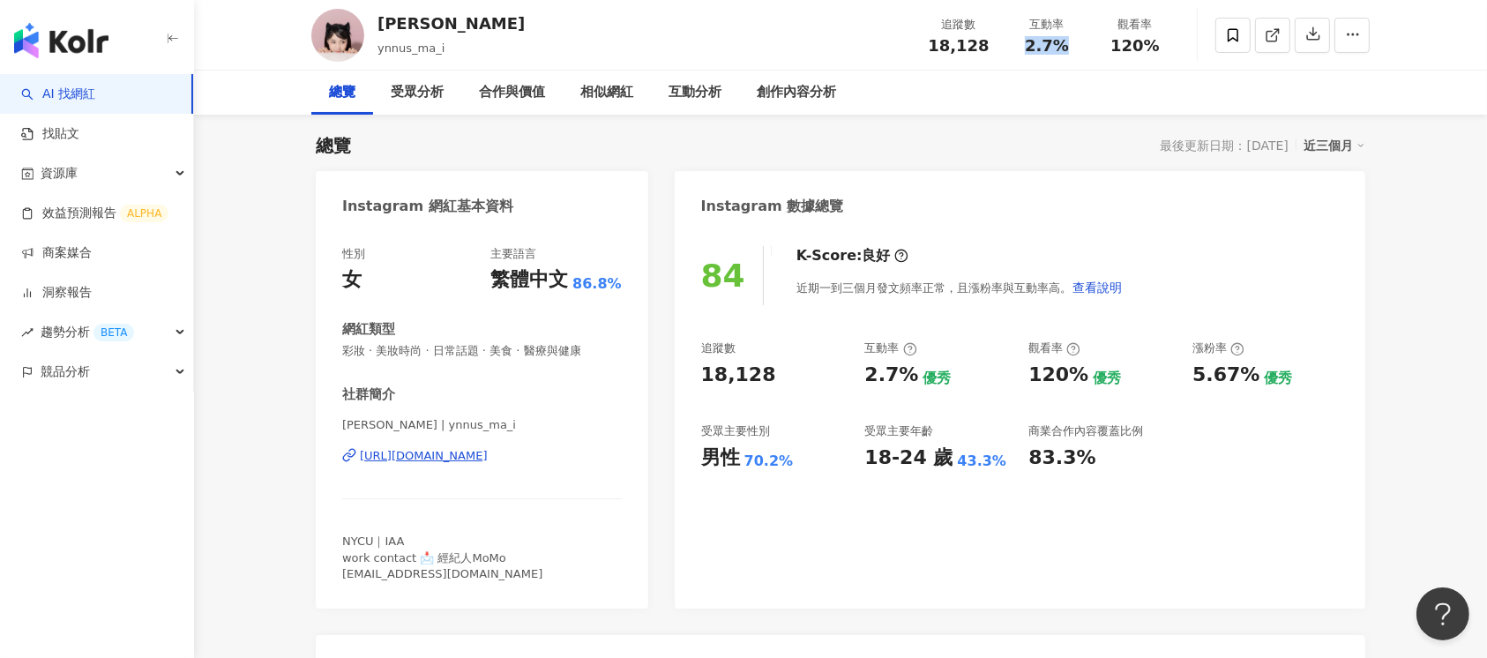
copy span "2.7%"
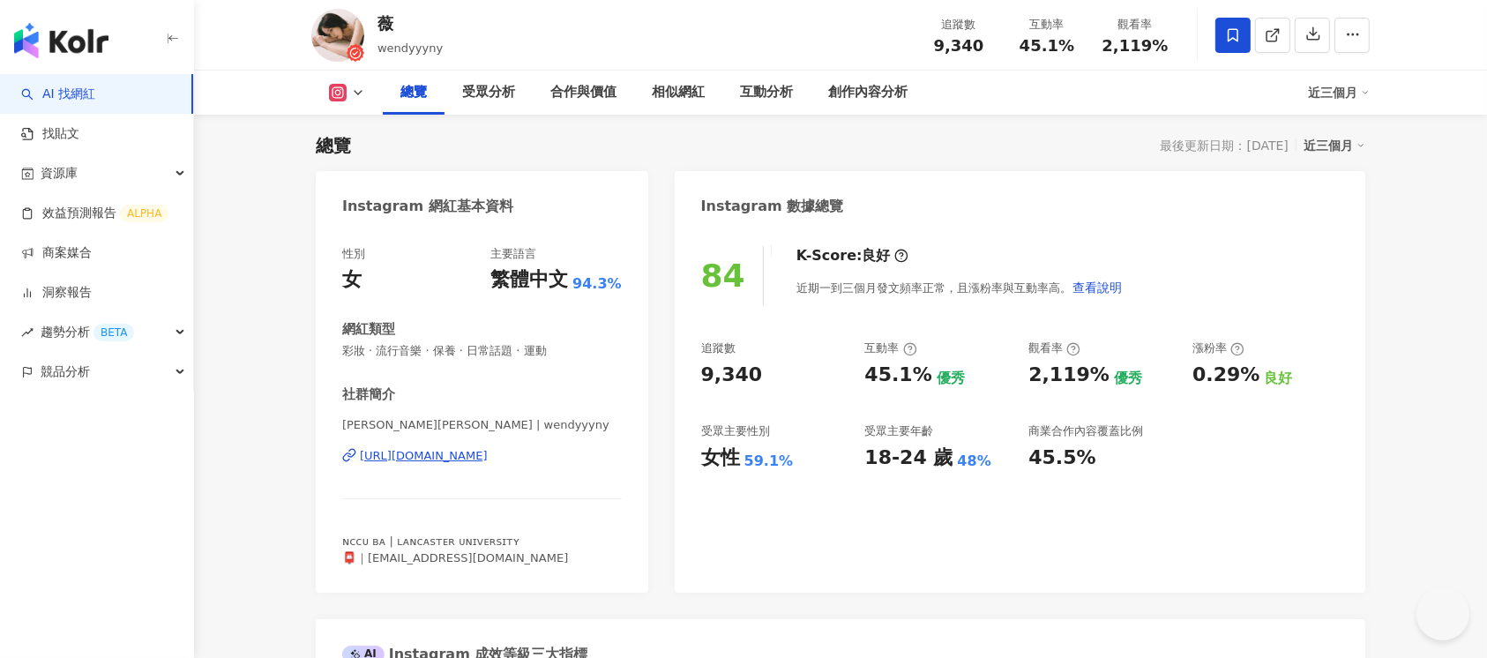
scroll to position [108, 0]
drag, startPoint x: 573, startPoint y: 341, endPoint x: 579, endPoint y: 349, distance: 9.5
click at [579, 349] on div "性別 女 主要語言 繁體中文 94.3% 網紅類型 彩妝 · 流行音樂 · 保養 · 日常話題 · 運動 社群簡介 薇婷𝐖𝐞𝐧𝐝𝐲 | wendyyyny h…" at bounding box center [482, 410] width 333 height 364
drag, startPoint x: 932, startPoint y: 50, endPoint x: 986, endPoint y: 51, distance: 54.7
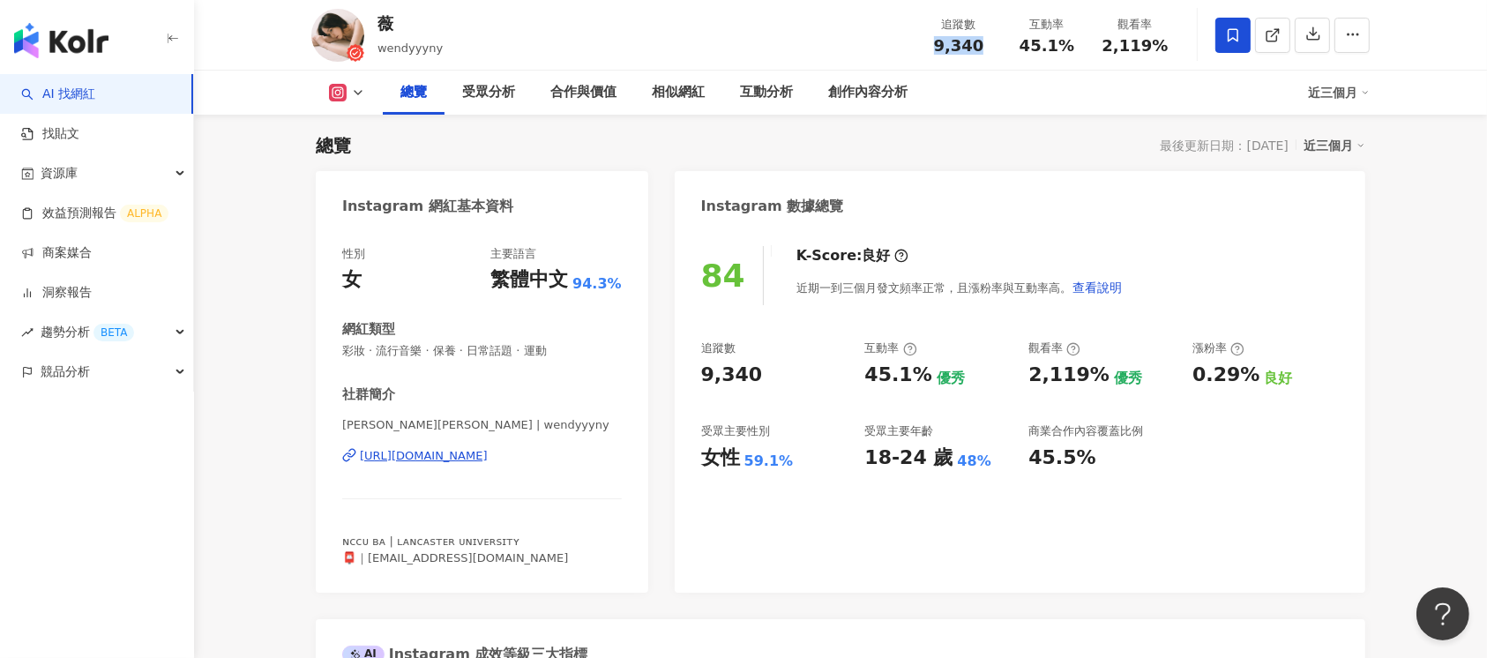
click at [986, 51] on div "9,340" at bounding box center [958, 46] width 67 height 18
copy span "9,340"
drag, startPoint x: 1023, startPoint y: 47, endPoint x: 1077, endPoint y: 47, distance: 53.8
click at [1077, 47] on div "45.1%" at bounding box center [1047, 46] width 67 height 18
copy span "45.1%"
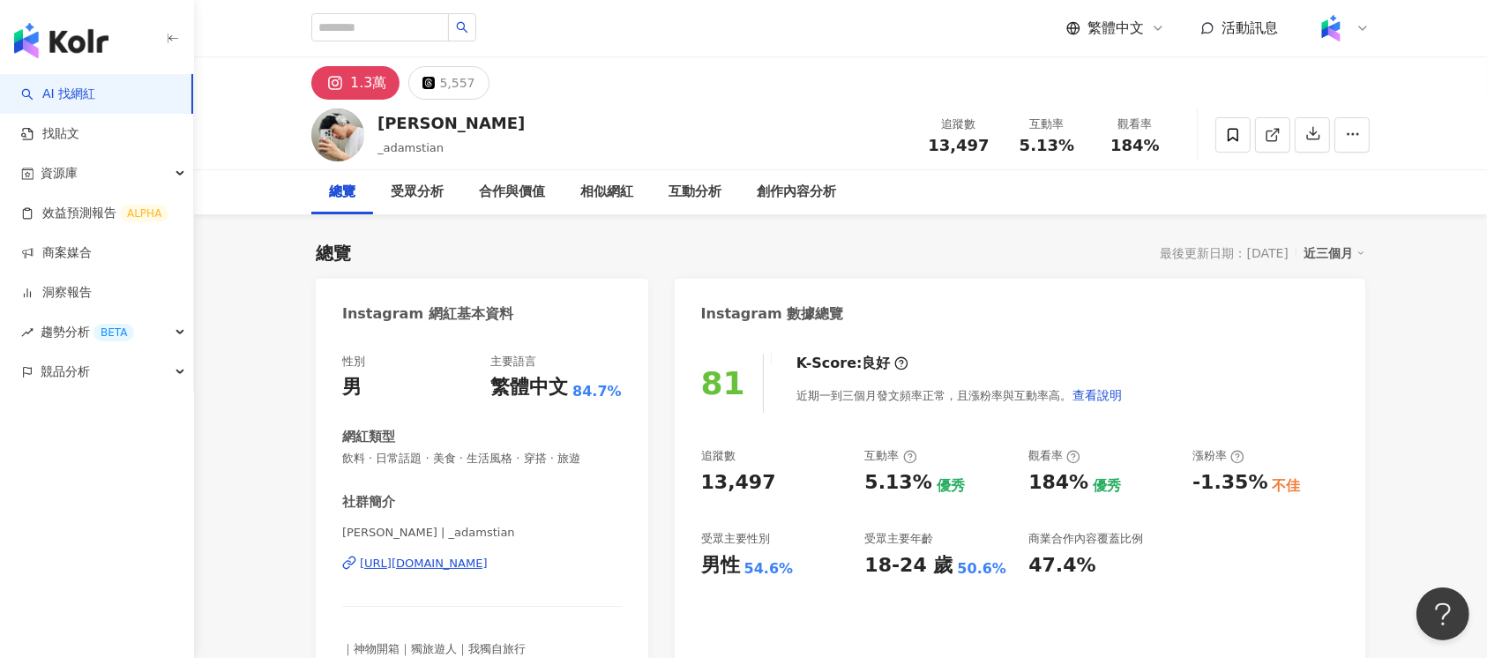
scroll to position [108, 0]
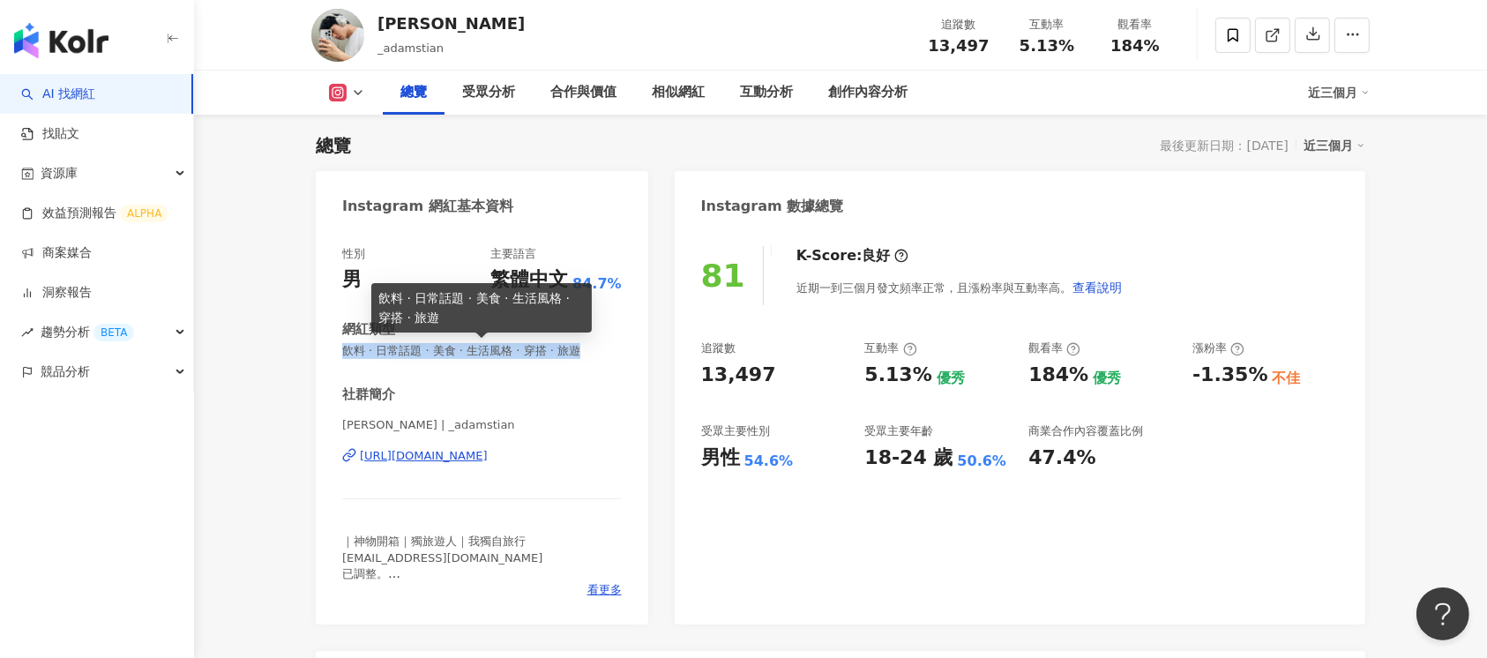
drag, startPoint x: 341, startPoint y: 349, endPoint x: 610, endPoint y: 351, distance: 268.2
click at [607, 350] on span "飲料 · 日常話題 · 美食 · 生活風格 · 穿搭 · 旅遊" at bounding box center [482, 351] width 280 height 16
copy span "飲料 · 日常話題 · 美食 · 生活風格 · 穿搭 · 旅遊"
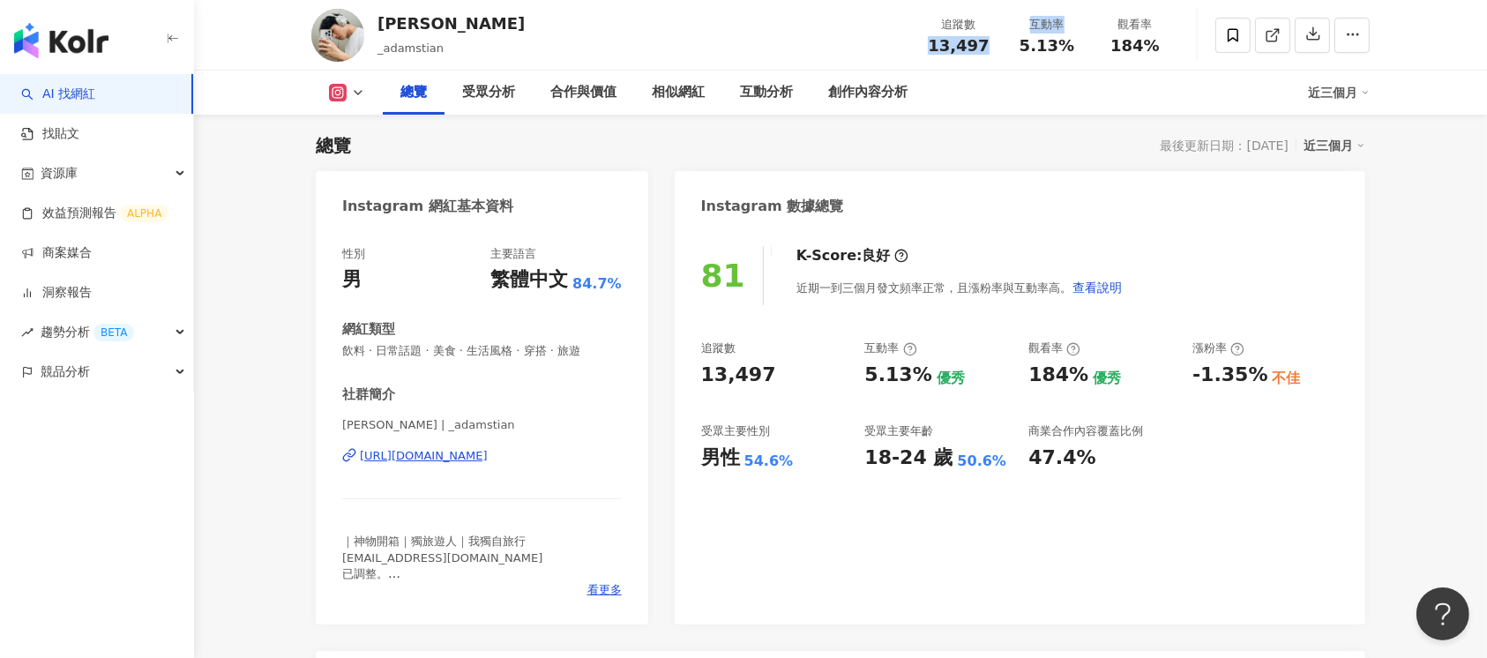
drag, startPoint x: 932, startPoint y: 40, endPoint x: 1025, endPoint y: 44, distance: 93.6
click at [1025, 44] on div "追蹤數 13,497 互動率 5.13% 觀看率 184%" at bounding box center [1047, 35] width 265 height 52
click at [987, 54] on div "追蹤數 13,497 互動率 5.13% 觀看率 184%" at bounding box center [1047, 35] width 265 height 52
drag, startPoint x: 925, startPoint y: 40, endPoint x: 988, endPoint y: 43, distance: 62.7
click at [988, 43] on div "13,497" at bounding box center [958, 46] width 67 height 18
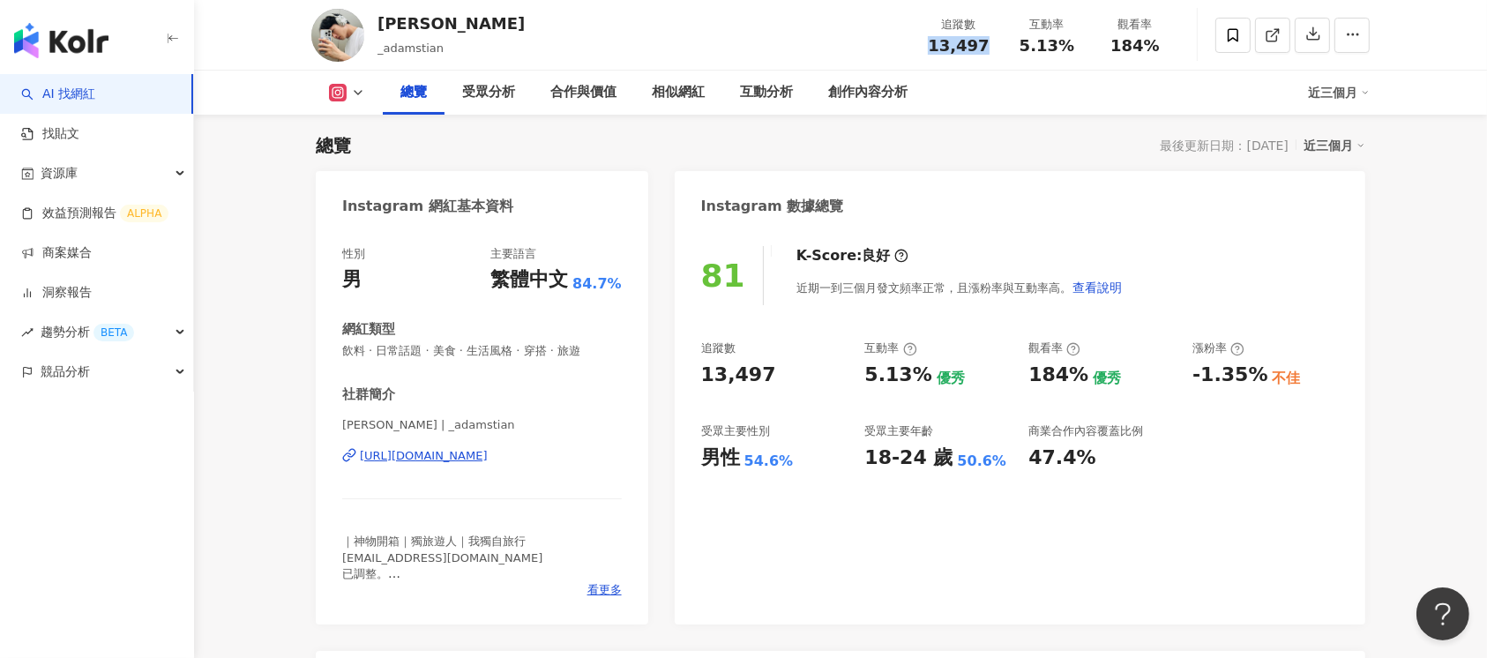
copy span "13,497"
drag, startPoint x: 1016, startPoint y: 46, endPoint x: 1072, endPoint y: 46, distance: 55.6
click at [1072, 46] on div "5.13%" at bounding box center [1047, 46] width 67 height 18
copy span "5.13%"
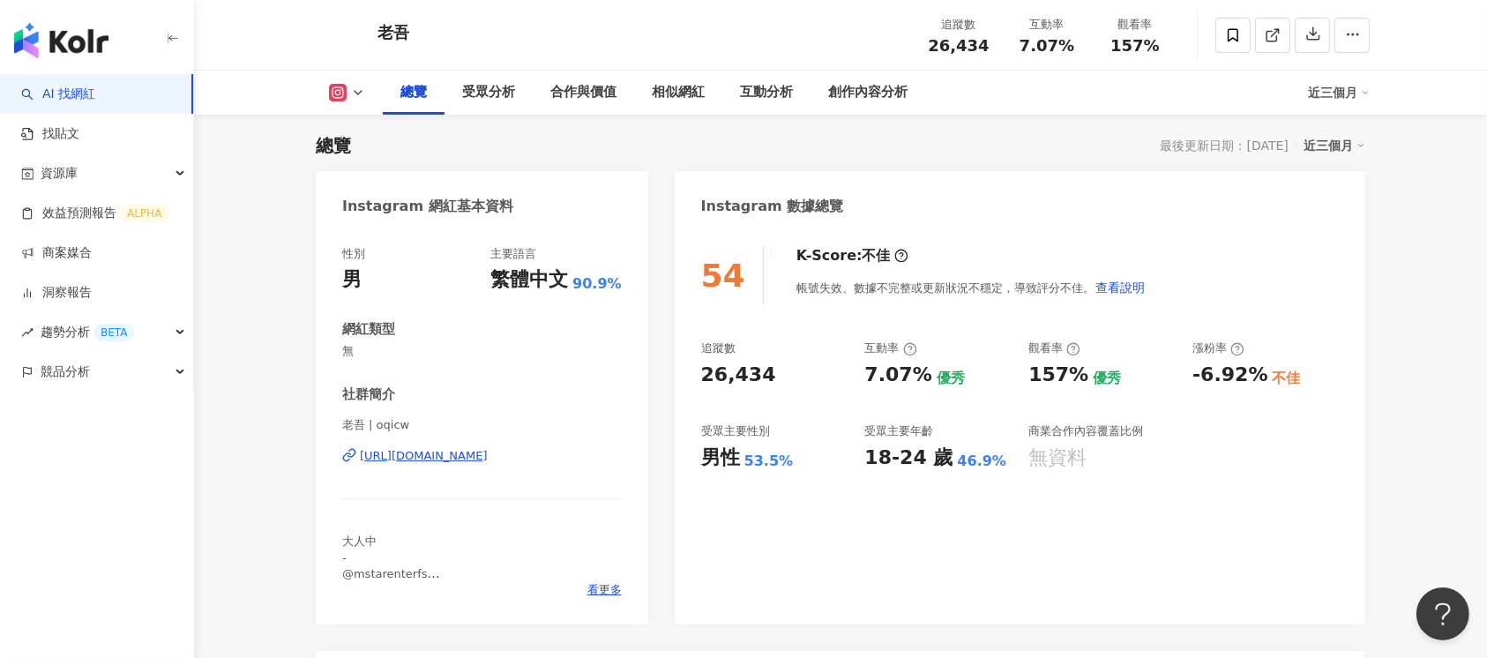
scroll to position [813, 0]
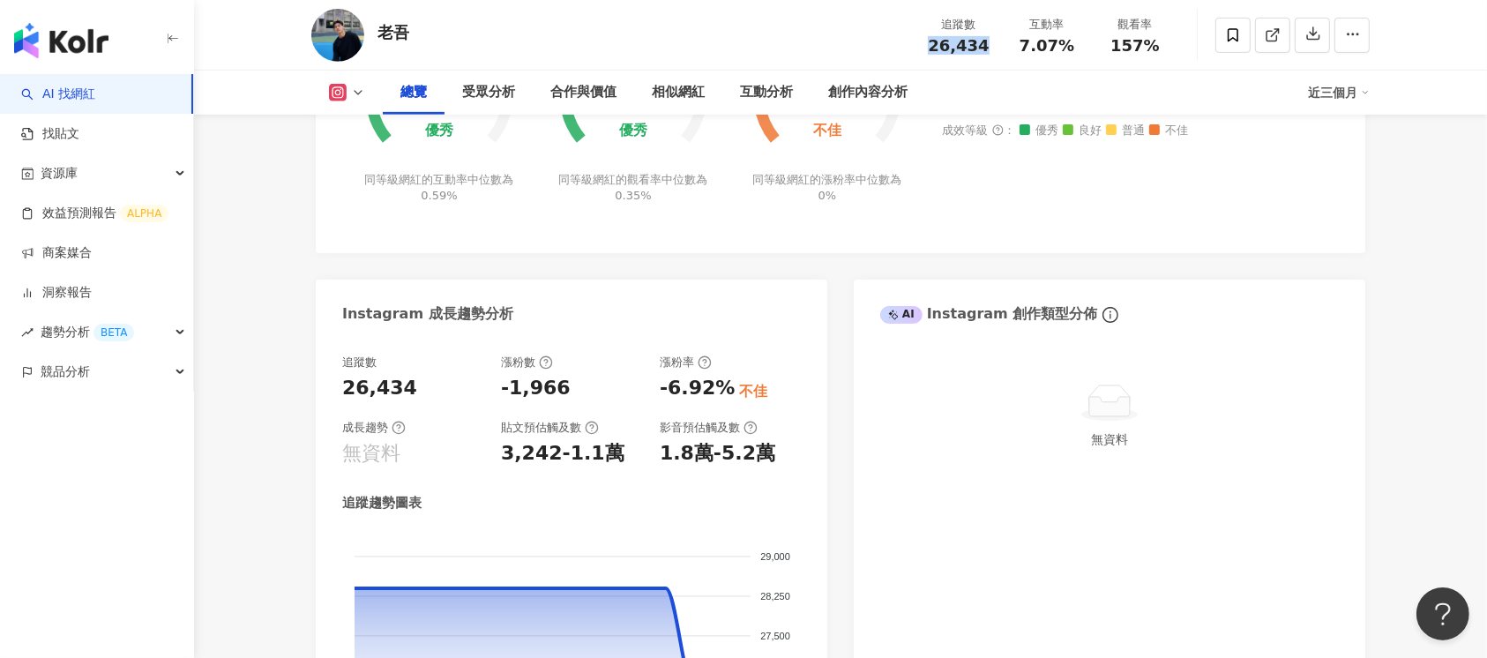
drag, startPoint x: 930, startPoint y: 43, endPoint x: 995, endPoint y: 45, distance: 65.3
click at [995, 45] on div "追蹤數 26,434" at bounding box center [959, 35] width 88 height 38
copy span "26,434"
drag, startPoint x: 1022, startPoint y: 38, endPoint x: 1068, endPoint y: 42, distance: 47.0
click at [1068, 42] on div "7.07%" at bounding box center [1047, 46] width 67 height 18
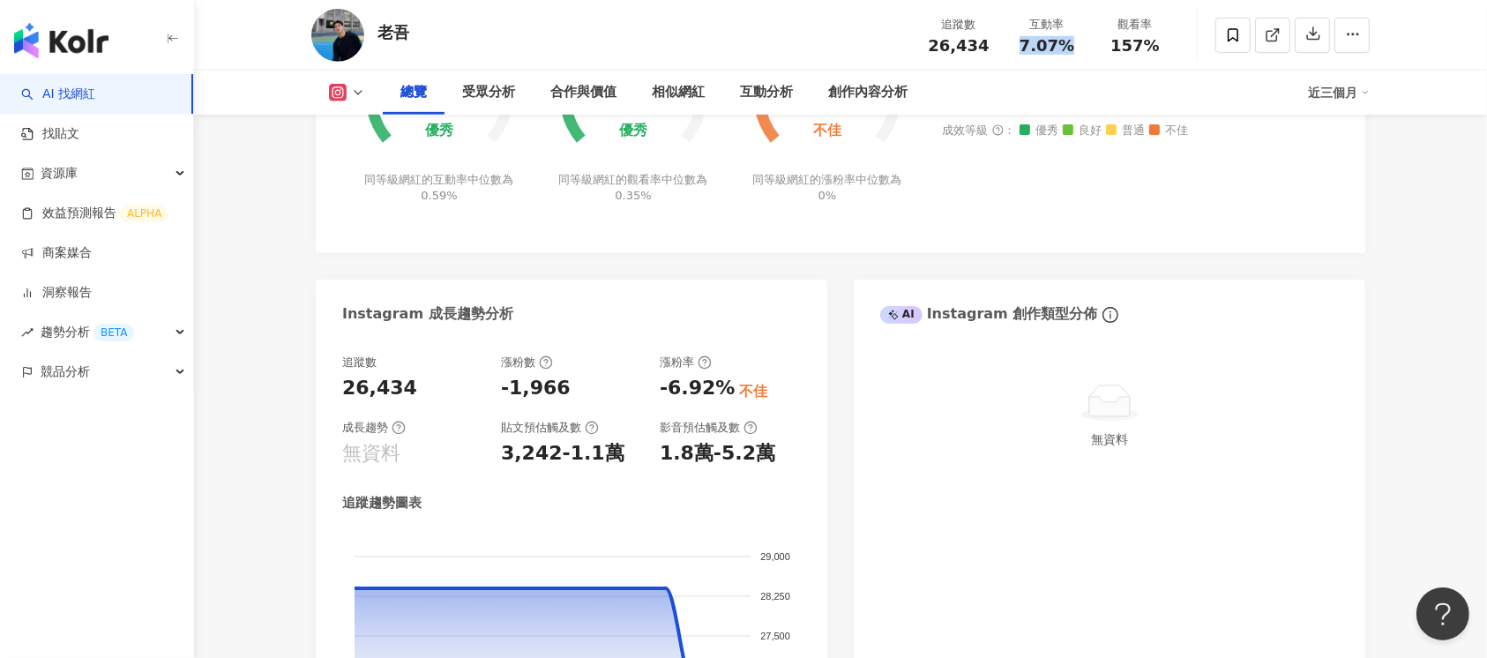
copy span "7.07%"
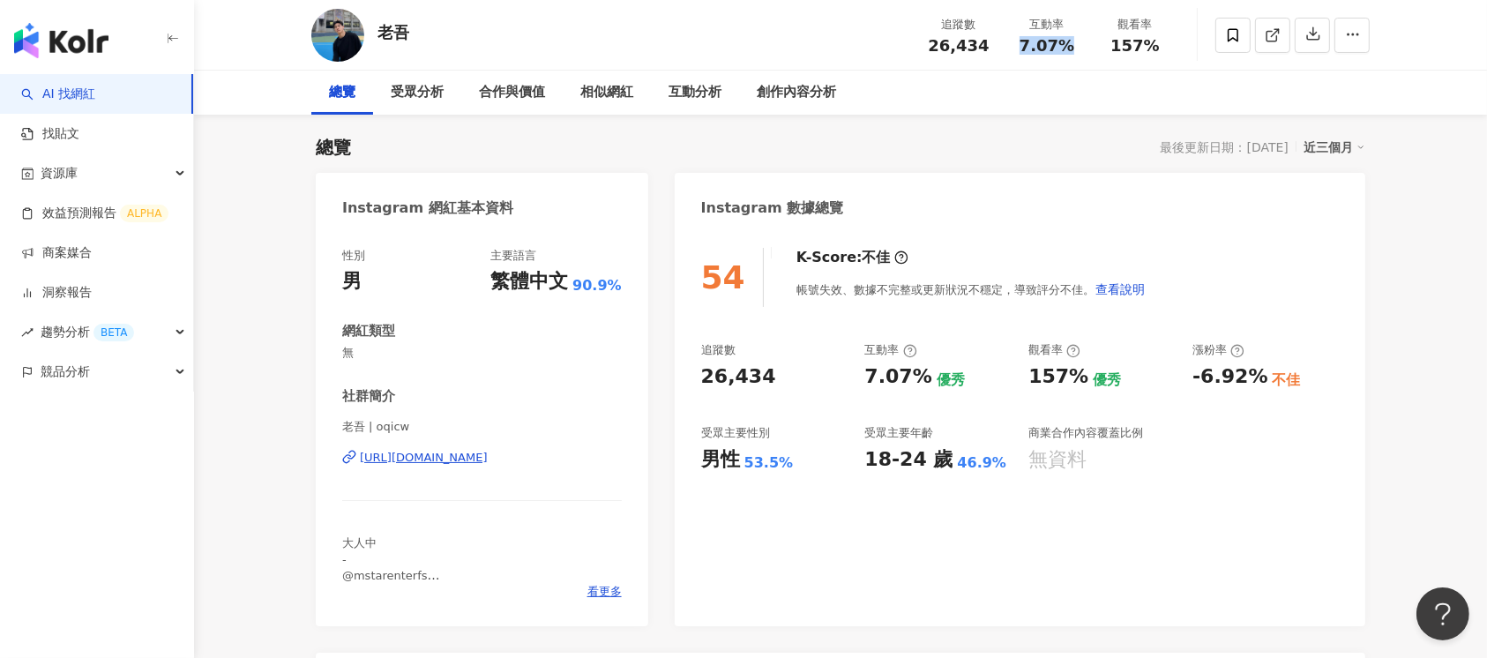
scroll to position [0, 0]
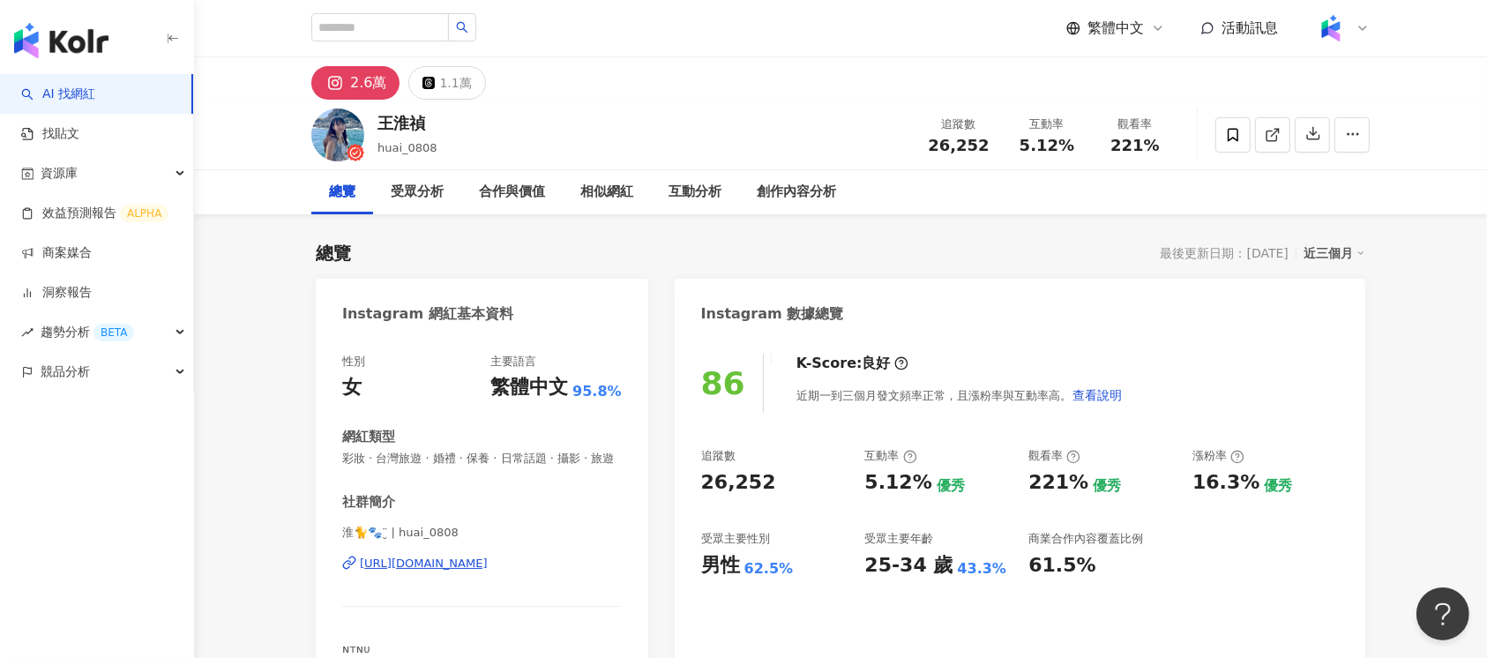
scroll to position [108, 0]
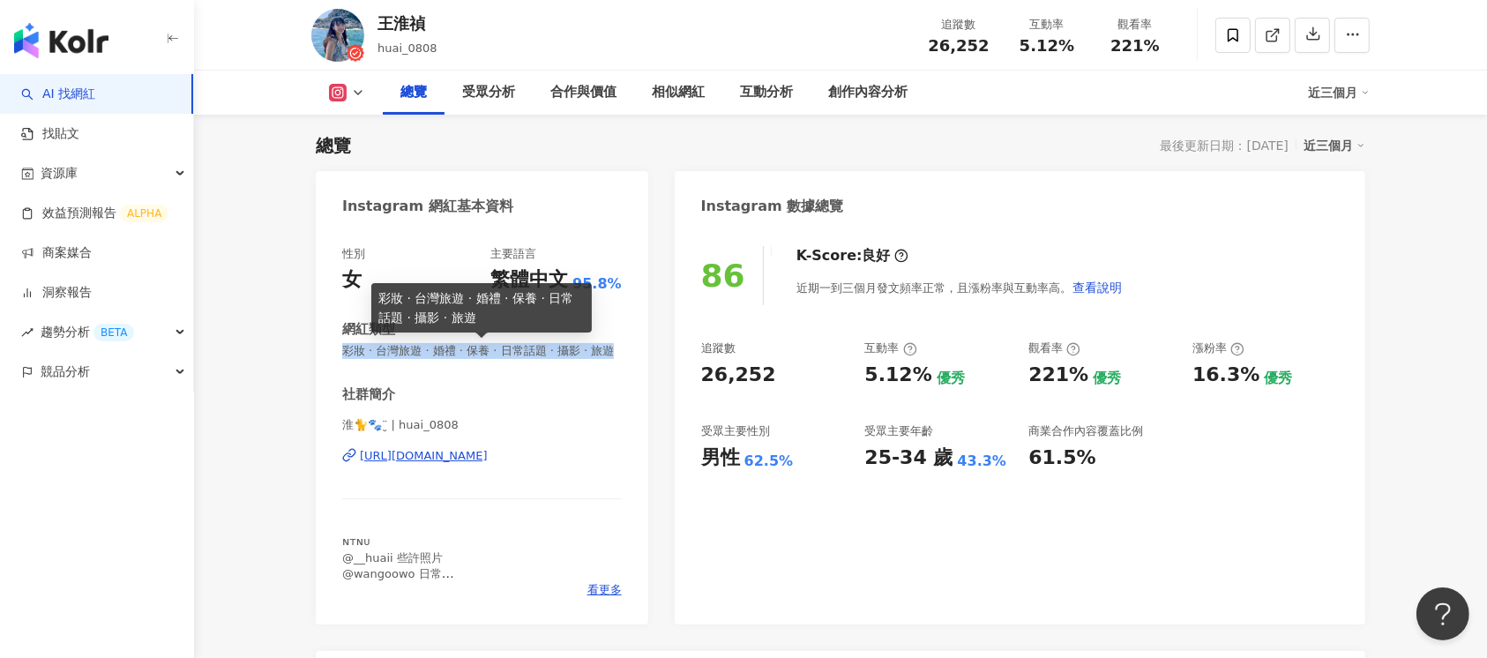
drag, startPoint x: 343, startPoint y: 353, endPoint x: 378, endPoint y: 368, distance: 38.3
click at [378, 359] on span "彩妝 · 台灣旅遊 · 婚禮 · 保養 · 日常話題 · 攝影 · 旅遊" at bounding box center [482, 351] width 280 height 16
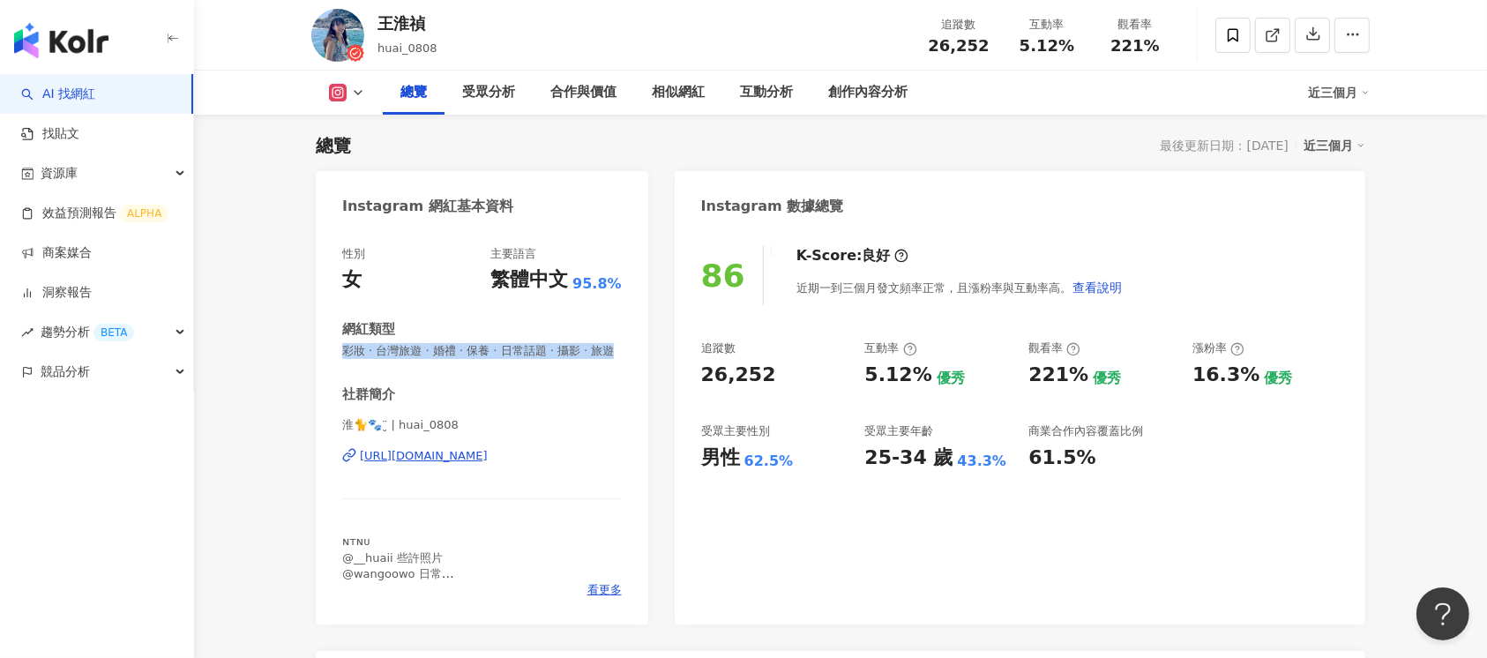
copy span "彩妝 · 台灣旅遊 · 婚禮 · 保養 · 日常話題 · 攝影 · 旅遊"
drag, startPoint x: 928, startPoint y: 51, endPoint x: 999, endPoint y: 51, distance: 70.6
click at [999, 51] on div "追蹤數 26,252" at bounding box center [959, 35] width 88 height 38
copy span "26,252"
drag, startPoint x: 1019, startPoint y: 45, endPoint x: 1073, endPoint y: 46, distance: 53.8
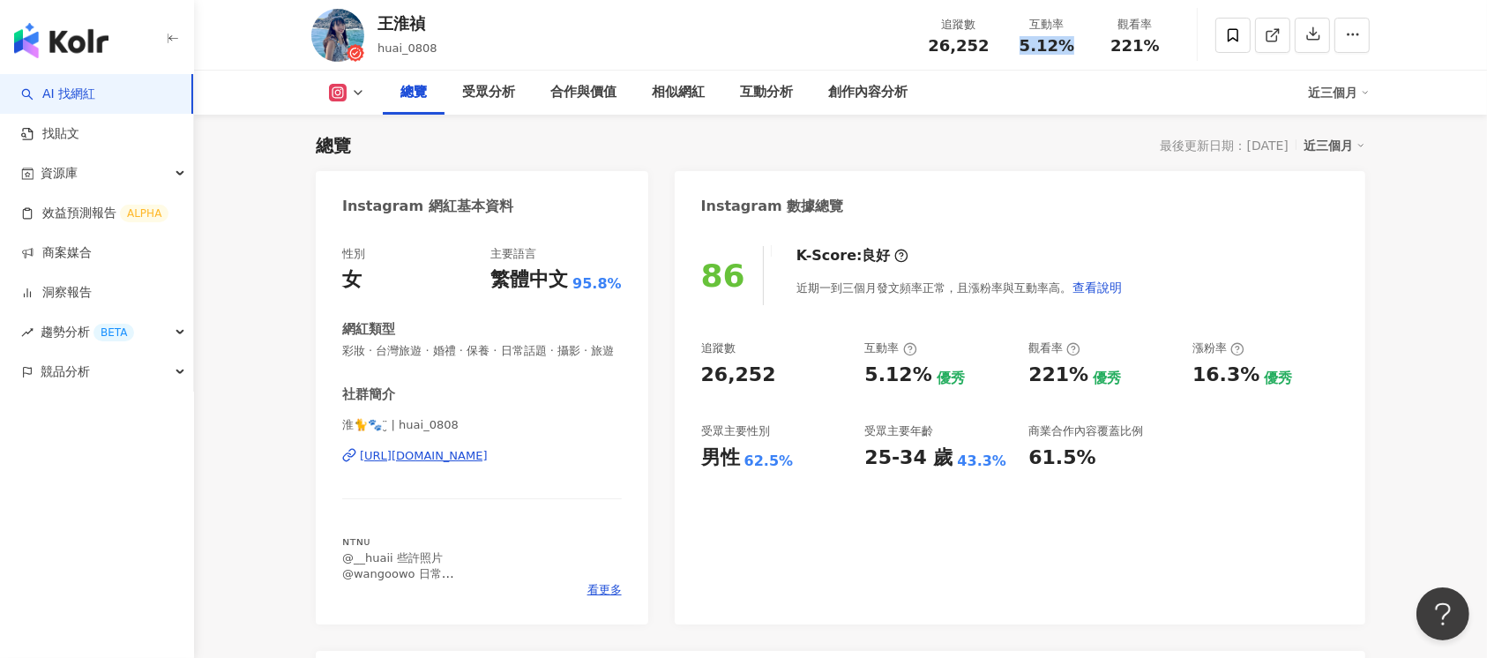
click at [1073, 46] on div "5.12%" at bounding box center [1047, 46] width 67 height 18
copy span "5.12%"
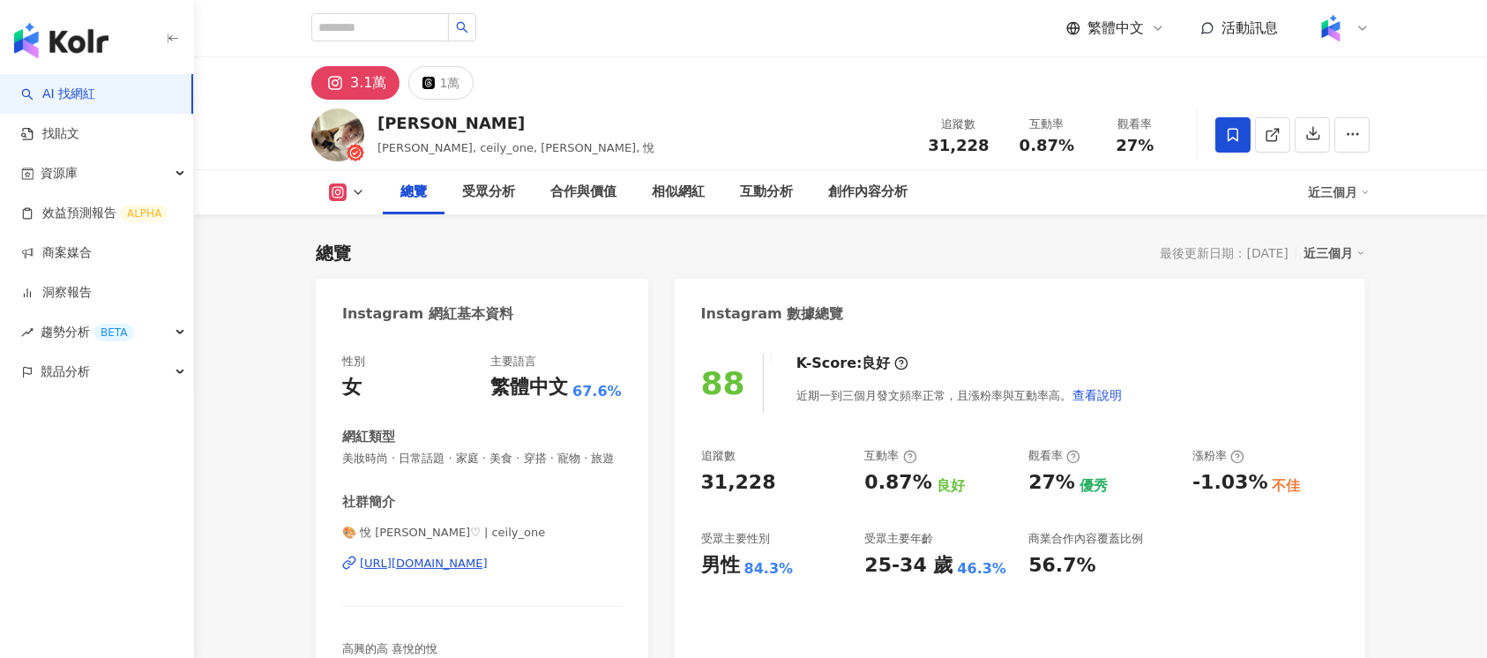
drag, startPoint x: 932, startPoint y: 149, endPoint x: 987, endPoint y: 143, distance: 55.9
click at [986, 147] on div "31,228" at bounding box center [958, 146] width 67 height 18
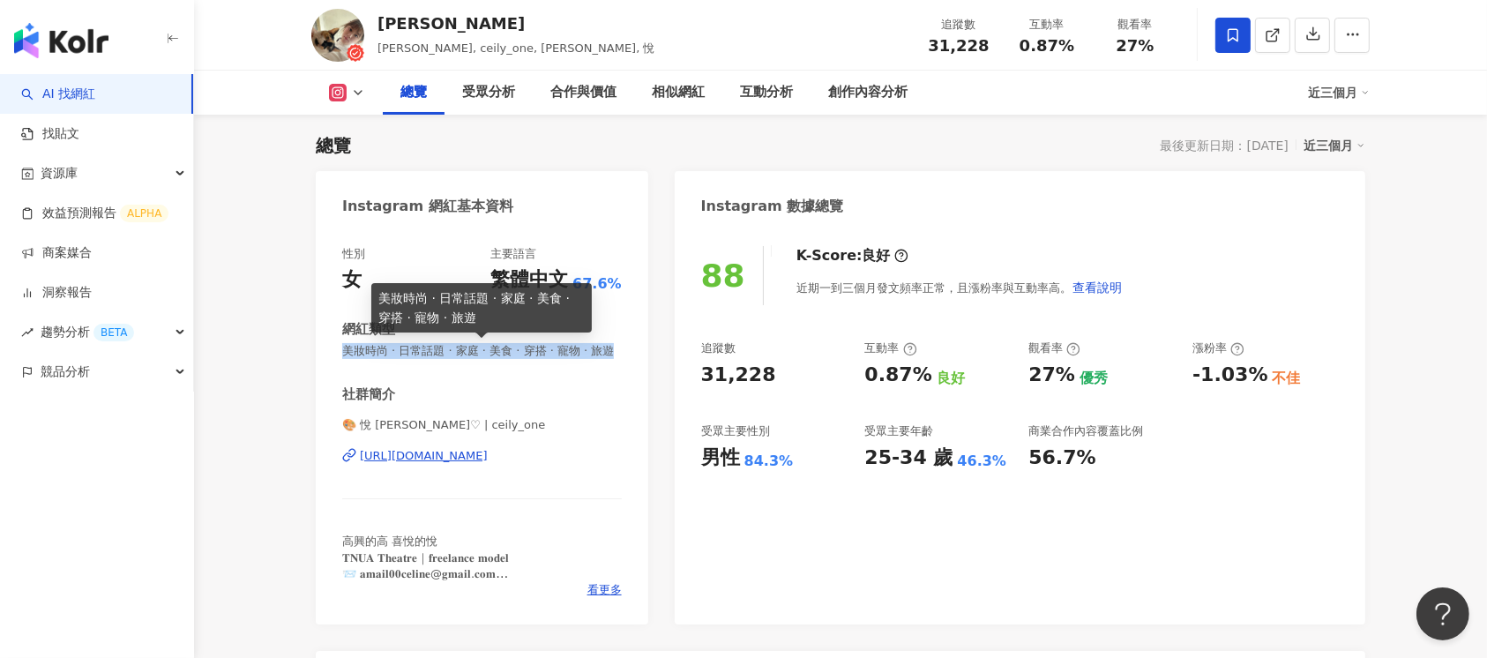
drag, startPoint x: 341, startPoint y: 353, endPoint x: 407, endPoint y: 368, distance: 67.0
click at [383, 359] on span "美妝時尚 · 日常話題 · 家庭 · 美食 · 穿搭 · 寵物 · 旅遊" at bounding box center [482, 351] width 280 height 16
copy span "美妝時尚 · 日常話題 · 家庭 · 美食 · 穿搭 · 寵物 · 旅遊"
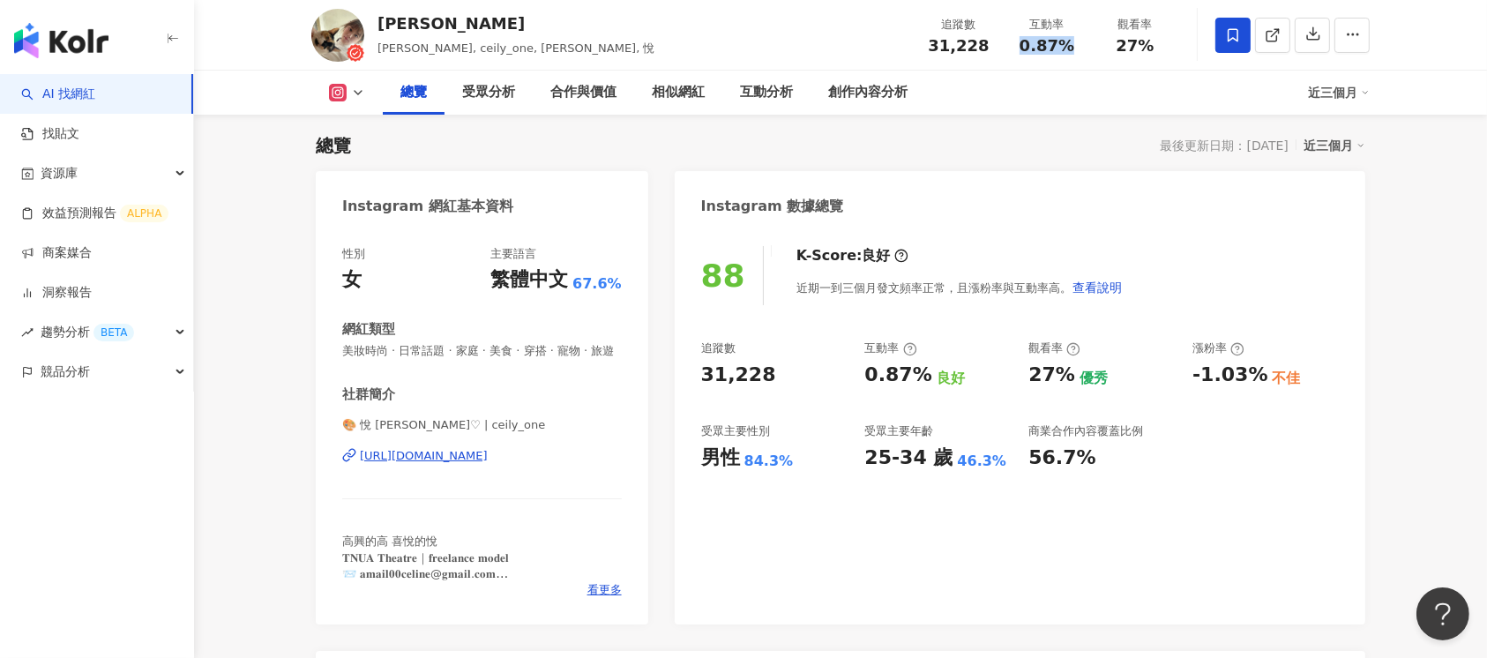
drag, startPoint x: 1016, startPoint y: 49, endPoint x: 1074, endPoint y: 49, distance: 57.3
click at [1074, 49] on div "0.87%" at bounding box center [1047, 46] width 67 height 18
copy span "0.87%"
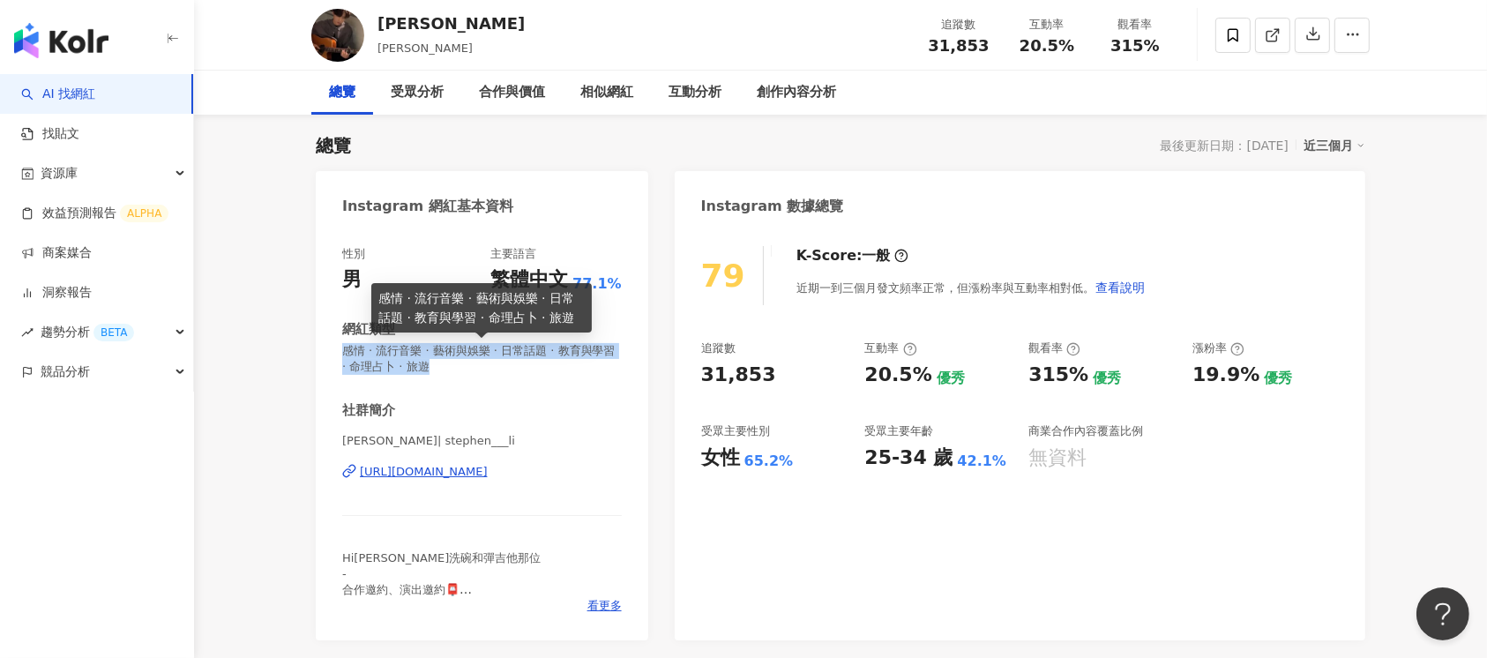
drag, startPoint x: 344, startPoint y: 346, endPoint x: 489, endPoint y: 359, distance: 145.3
click at [479, 369] on span "感情 · 流行音樂 · 藝術與娛樂 · 日常話題 · 教育與學習 · 命理占卜 · 旅遊" at bounding box center [482, 359] width 280 height 32
copy span "感情 · 流行音樂 · 藝術與娛樂 · 日常話題 · 教育與學習 · 命理占卜 · 旅遊"
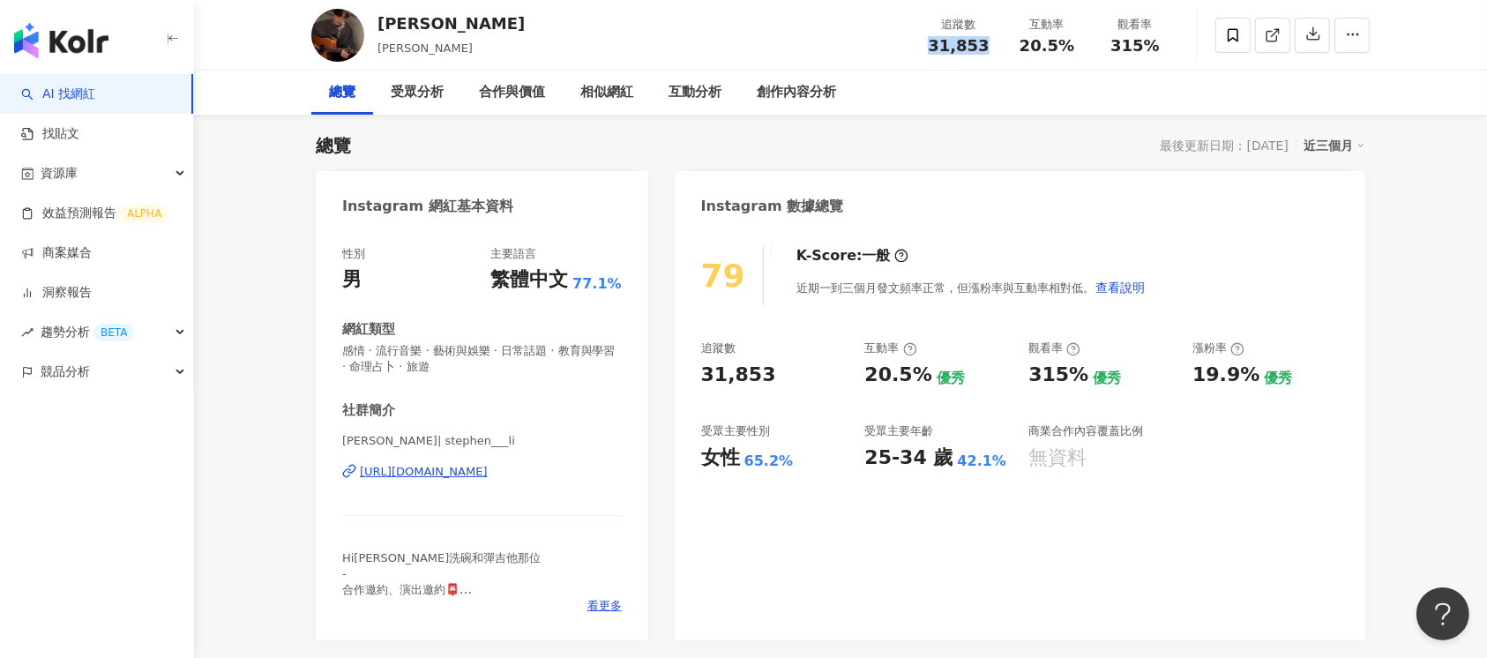
drag, startPoint x: 921, startPoint y: 49, endPoint x: 990, endPoint y: 43, distance: 69.1
click at [990, 43] on div "追蹤數 31,853" at bounding box center [959, 35] width 88 height 38
copy span "31,853"
drag, startPoint x: 1016, startPoint y: 46, endPoint x: 1081, endPoint y: 41, distance: 64.6
click at [1081, 41] on div "互動率 20.5%" at bounding box center [1047, 35] width 88 height 38
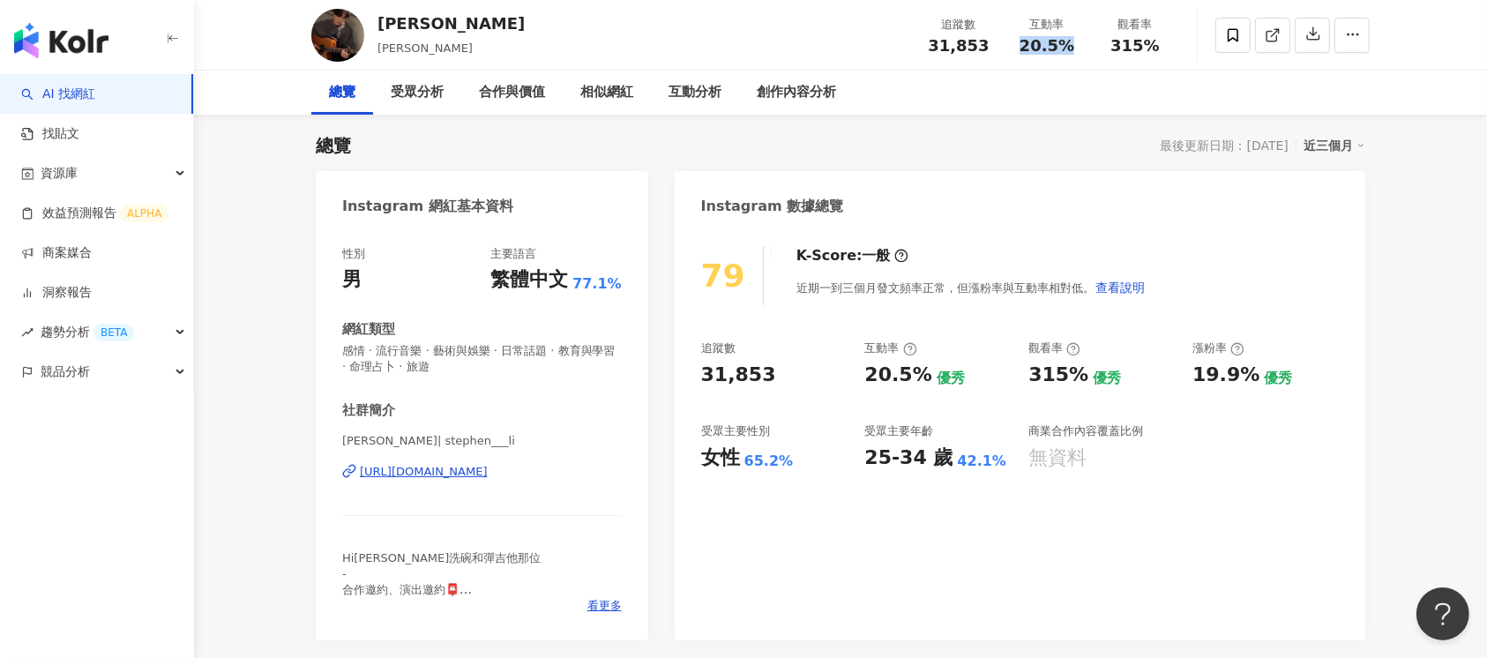
copy span "20.5%"
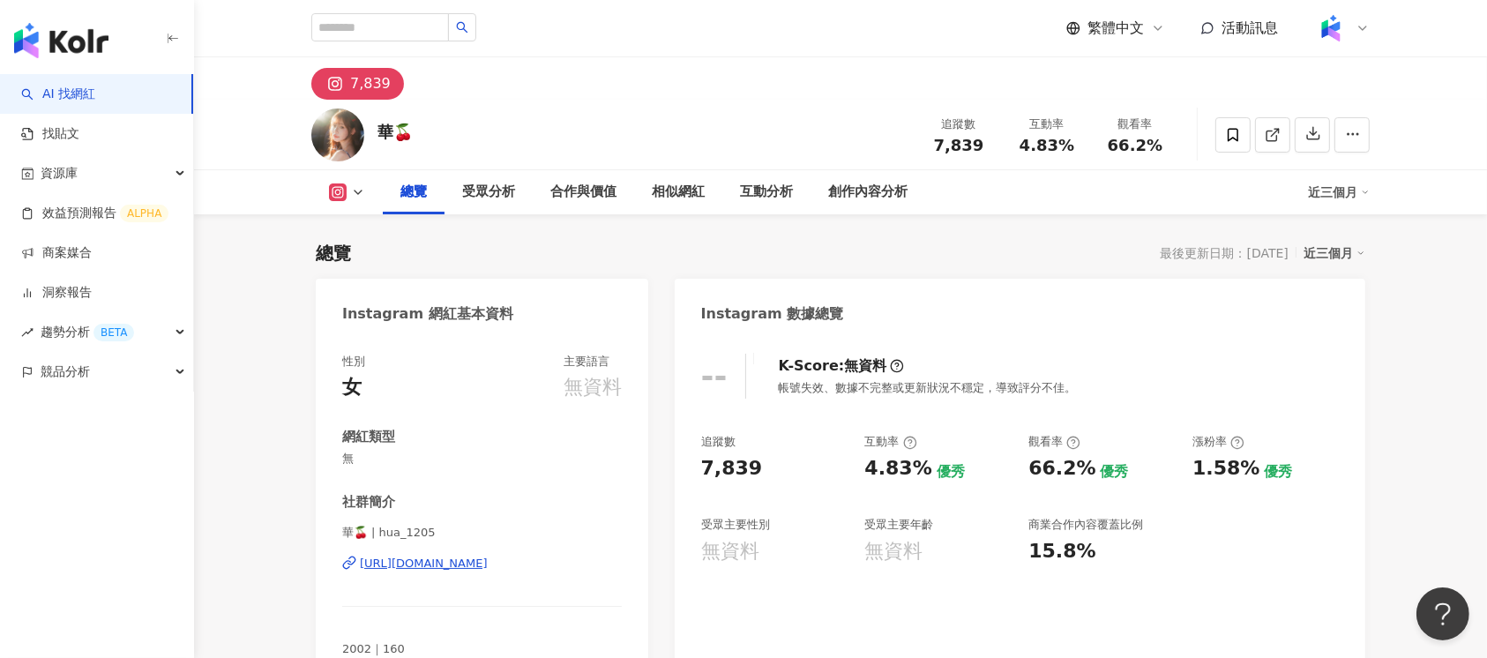
scroll to position [108, 0]
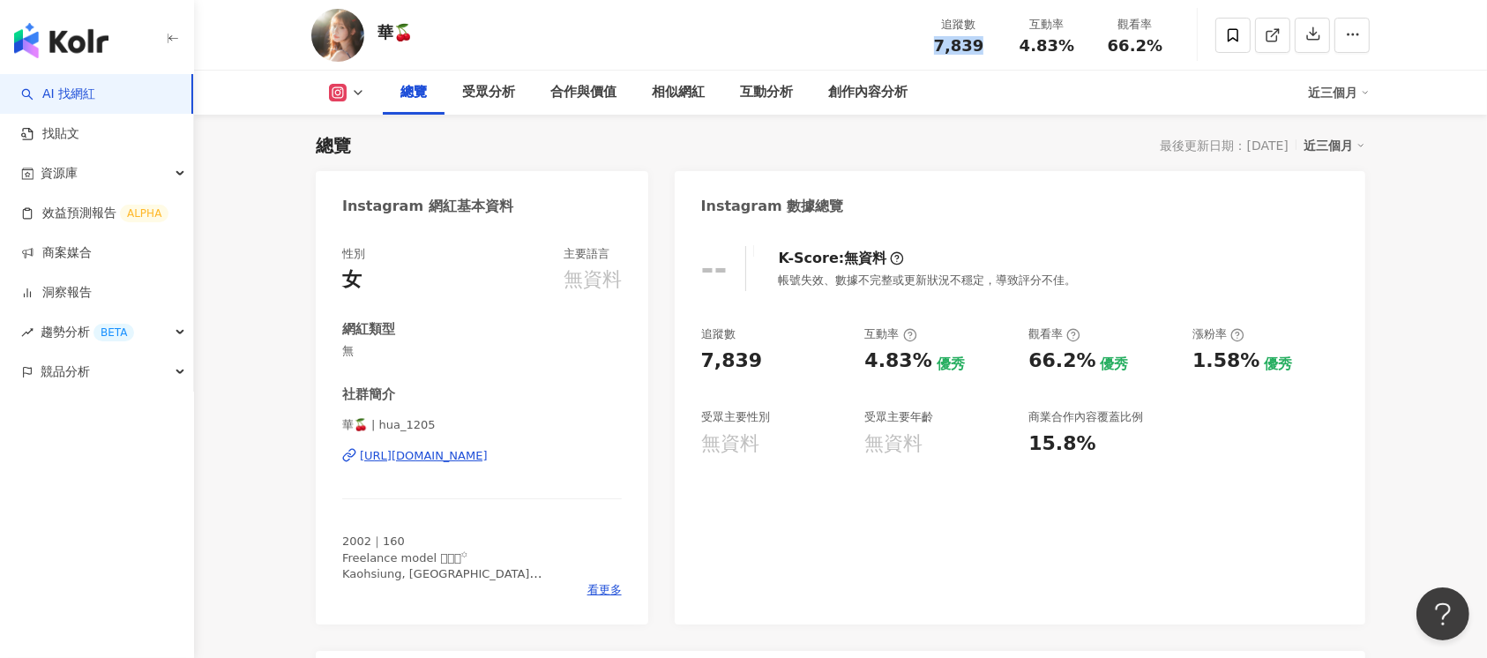
drag, startPoint x: 928, startPoint y: 48, endPoint x: 987, endPoint y: 42, distance: 59.3
click at [987, 42] on div "7,839" at bounding box center [958, 46] width 67 height 18
copy span "7,839"
drag, startPoint x: 1009, startPoint y: 46, endPoint x: 1066, endPoint y: 42, distance: 56.6
click at [1066, 42] on div "互動率 4.83%" at bounding box center [1047, 35] width 88 height 38
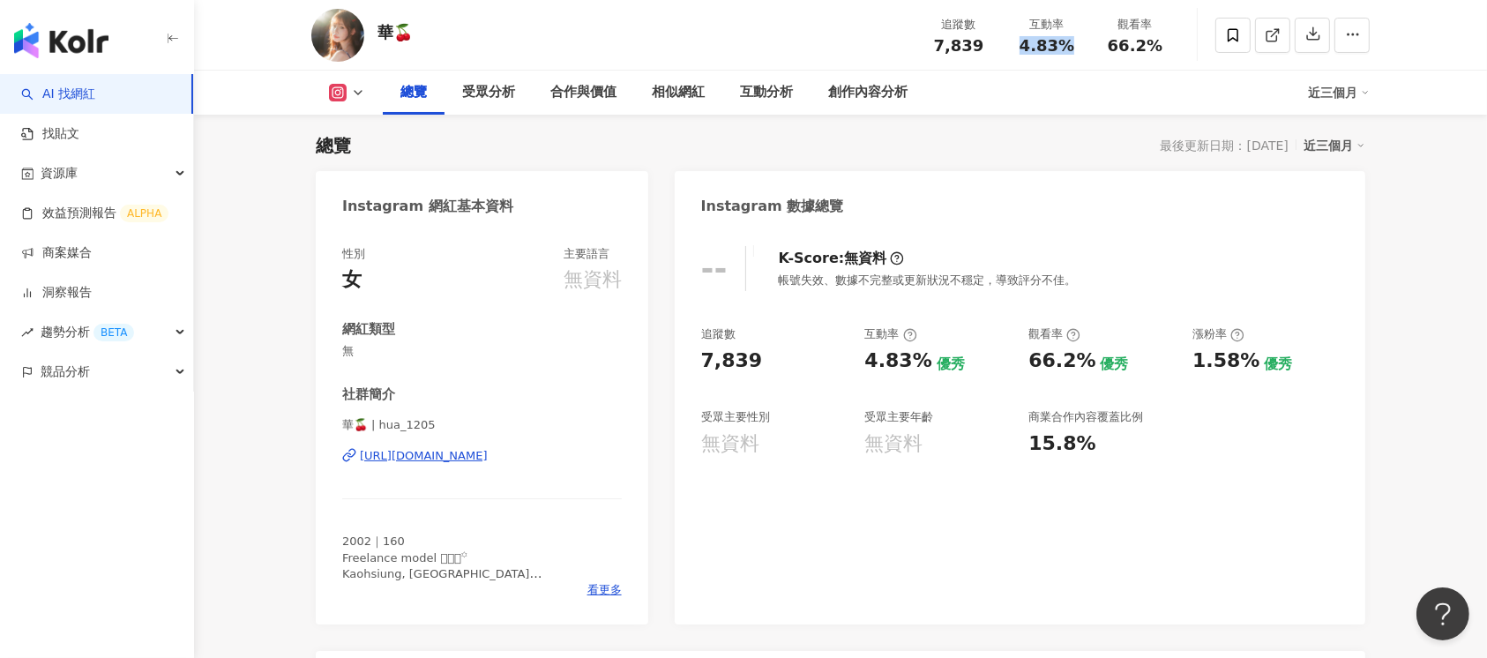
copy span "4.83%"
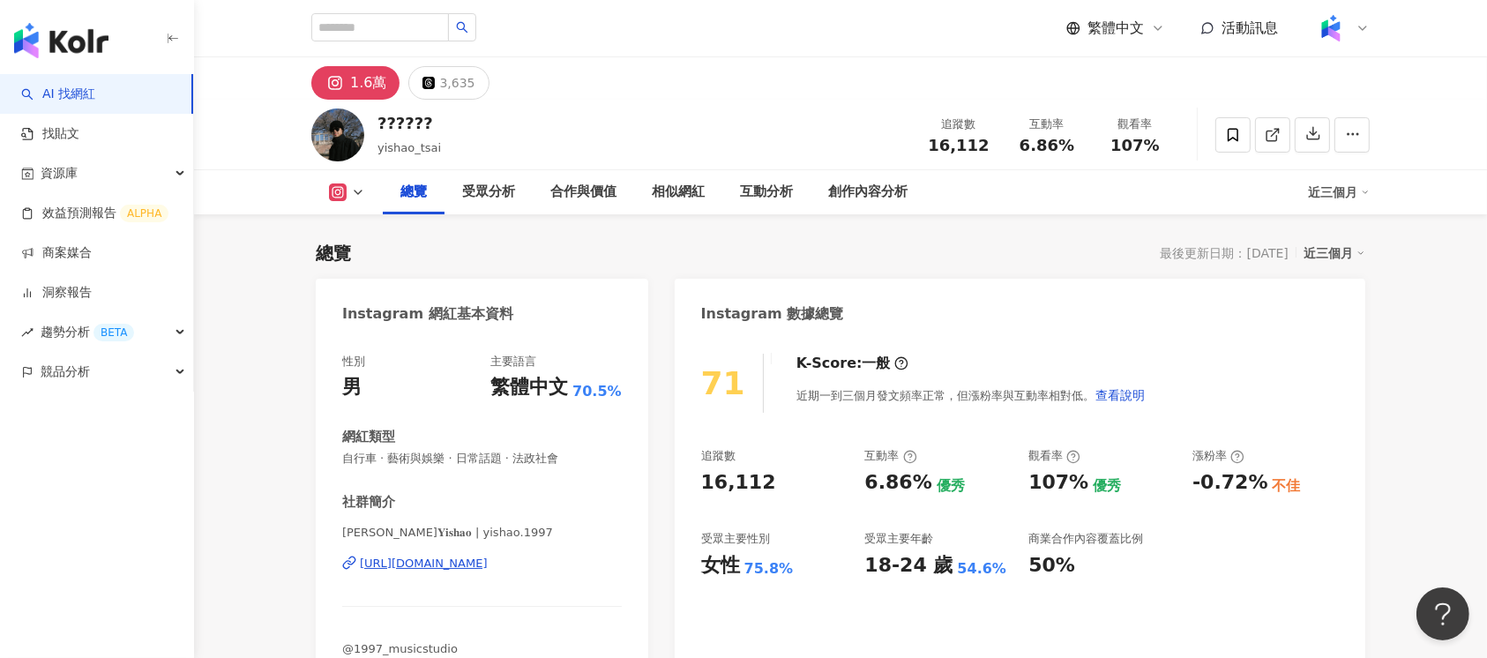
click at [987, 145] on div "16,112" at bounding box center [958, 146] width 67 height 18
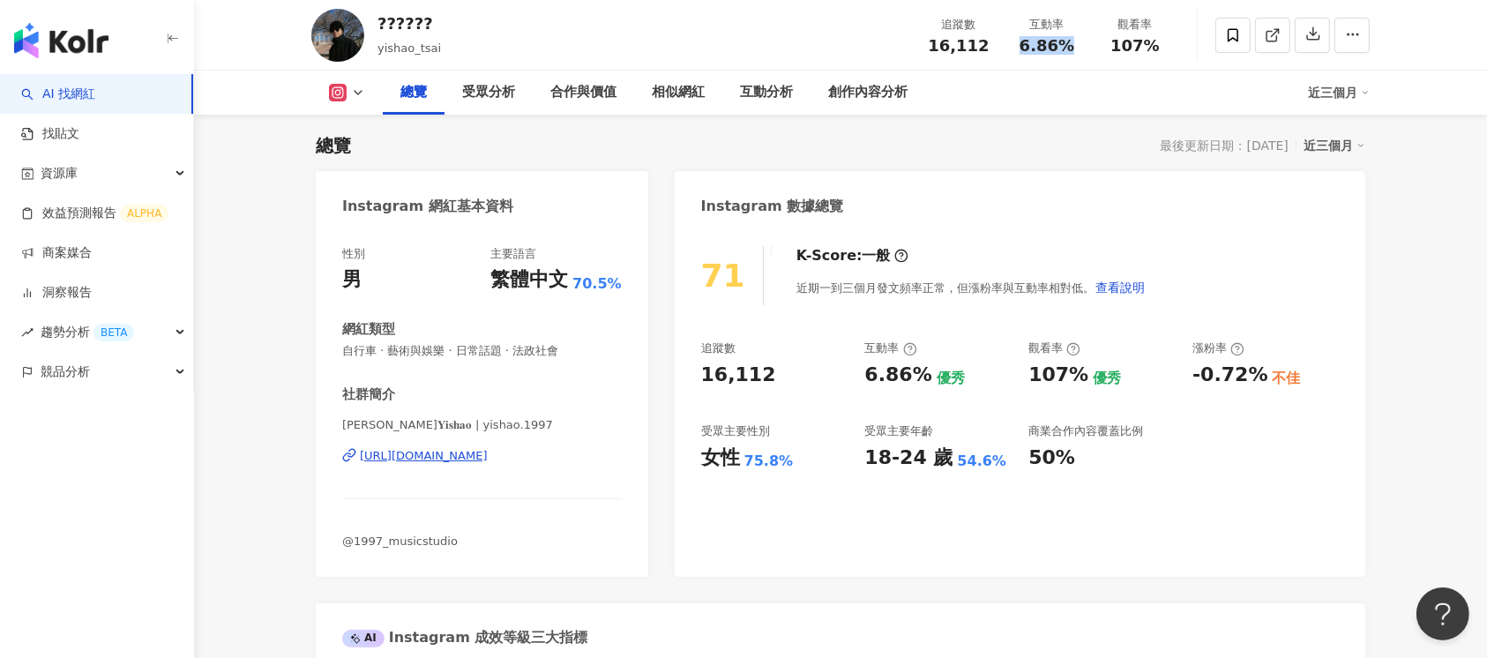
drag, startPoint x: 1021, startPoint y: 48, endPoint x: 1071, endPoint y: 47, distance: 50.3
click at [1071, 47] on div "6.86%" at bounding box center [1047, 46] width 67 height 18
copy span "6.86%"
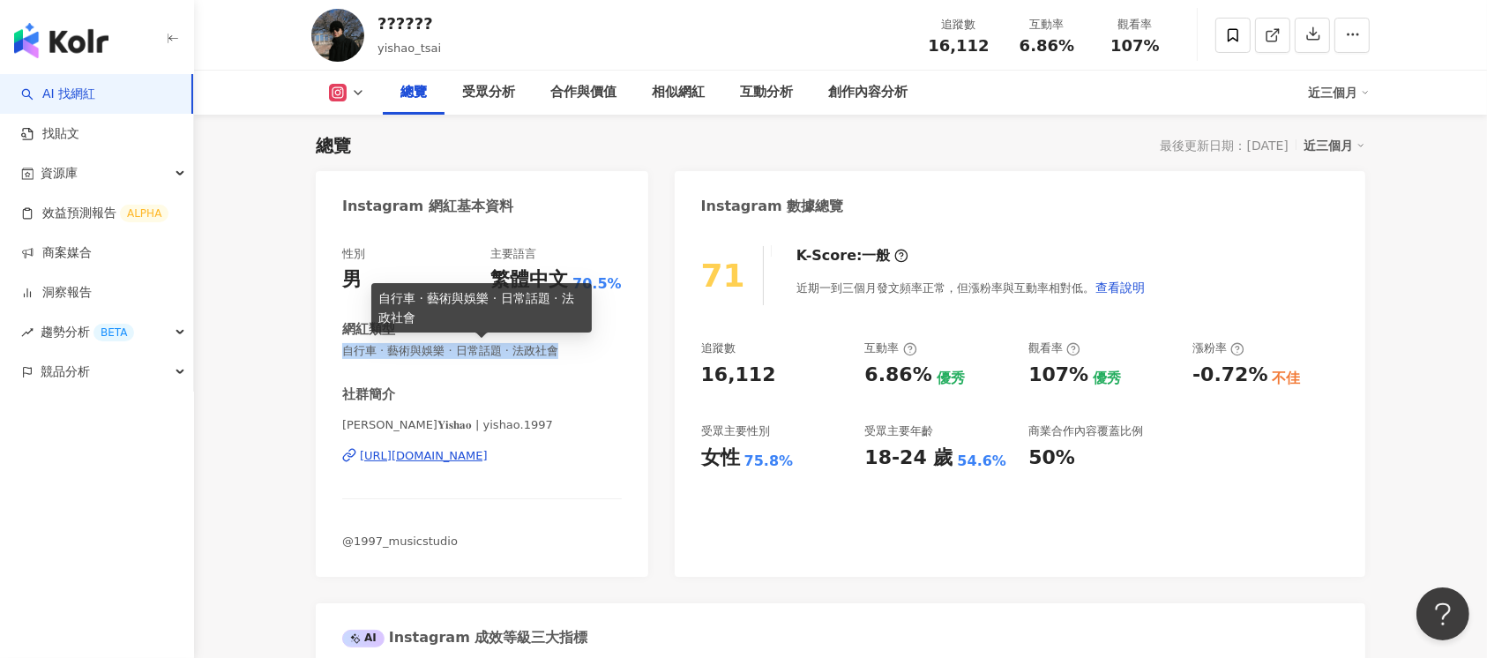
drag, startPoint x: 346, startPoint y: 348, endPoint x: 578, endPoint y: 351, distance: 232.1
click at [578, 351] on span "自行車 · 藝術與娛樂 · 日常話題 · 法政社會" at bounding box center [482, 351] width 280 height 16
copy span "自行車 · 藝術與娛樂 · 日常話題 · 法政社會"
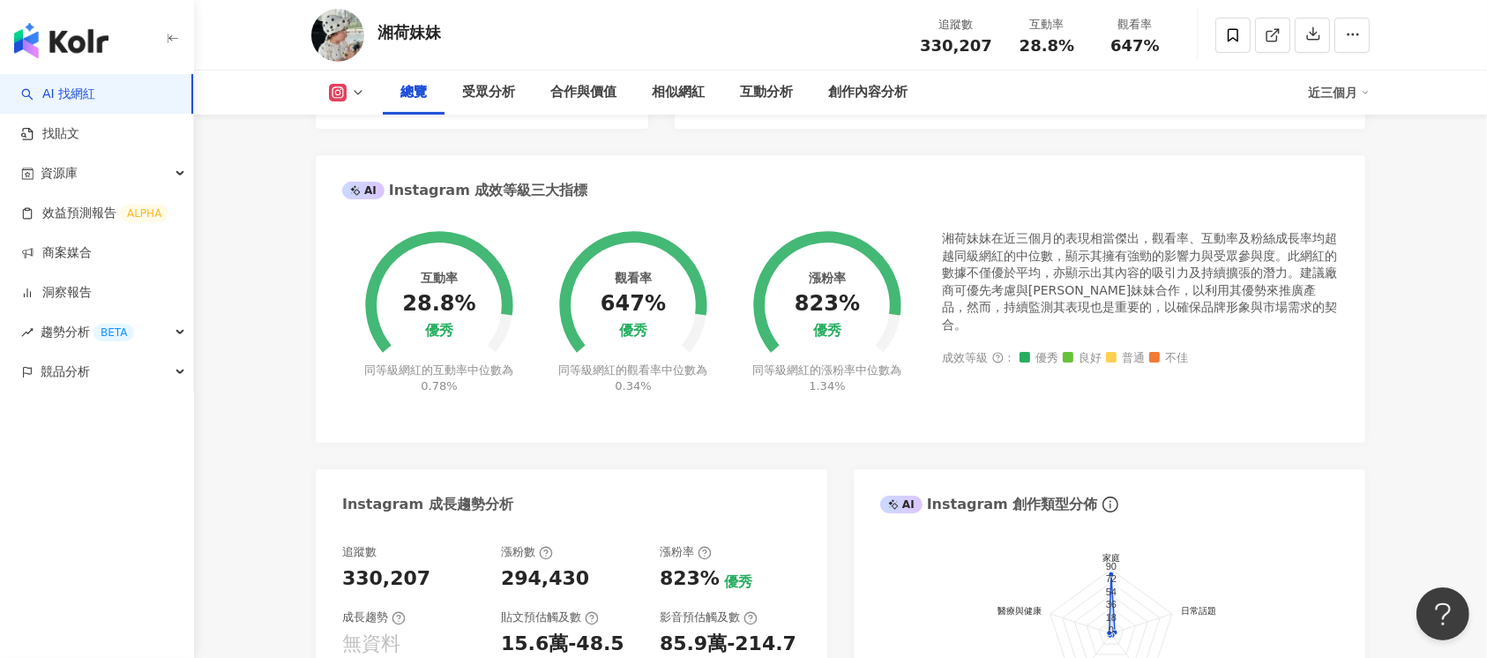
scroll to position [235, 0]
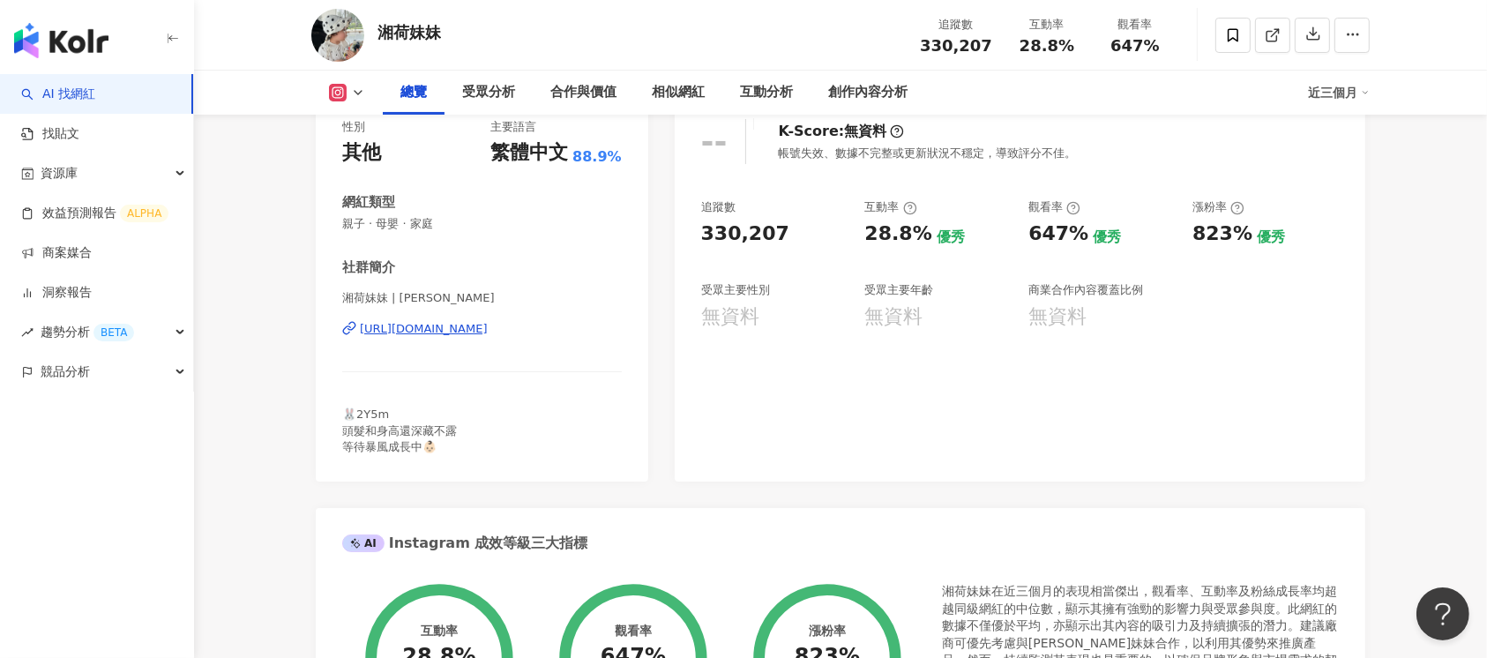
click at [488, 331] on div "https://www.instagram.com/xianghe_meimei/" at bounding box center [424, 329] width 128 height 16
click at [488, 329] on div "https://www.instagram.com/xianghe_meimei/" at bounding box center [424, 329] width 128 height 16
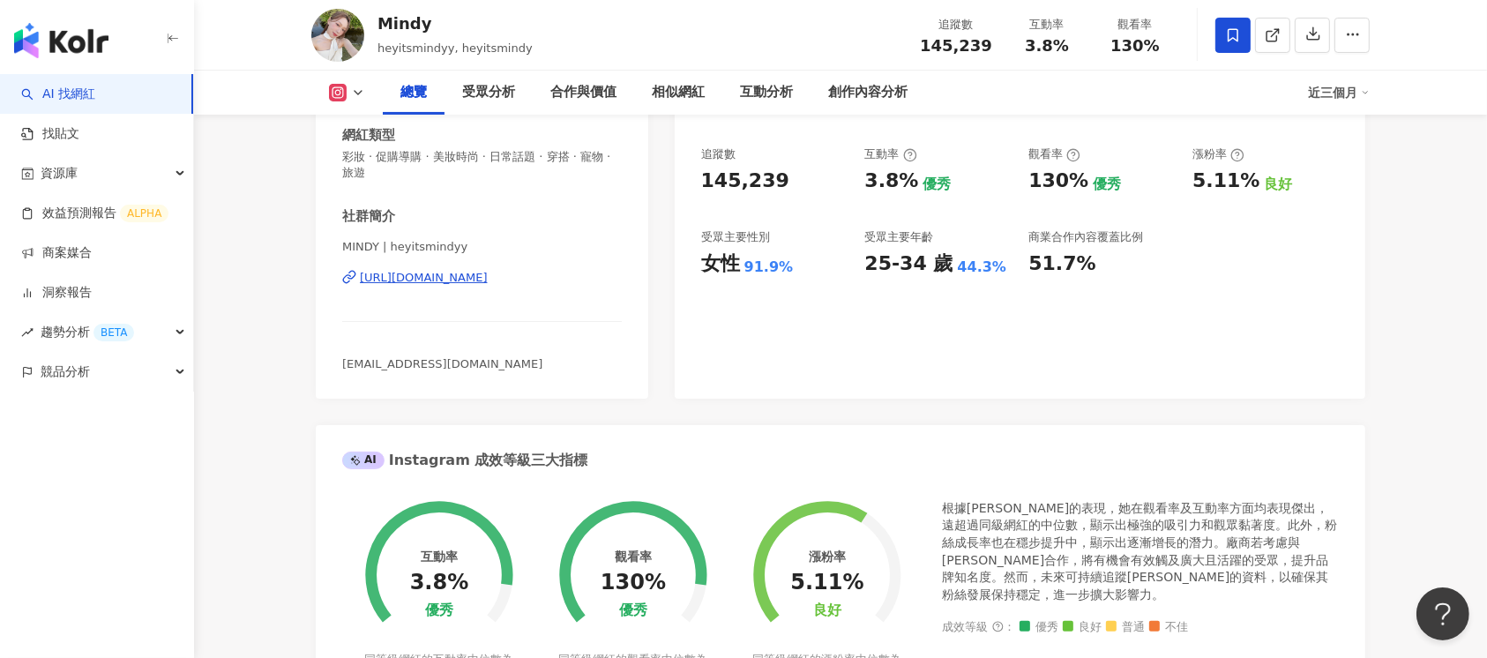
scroll to position [235, 0]
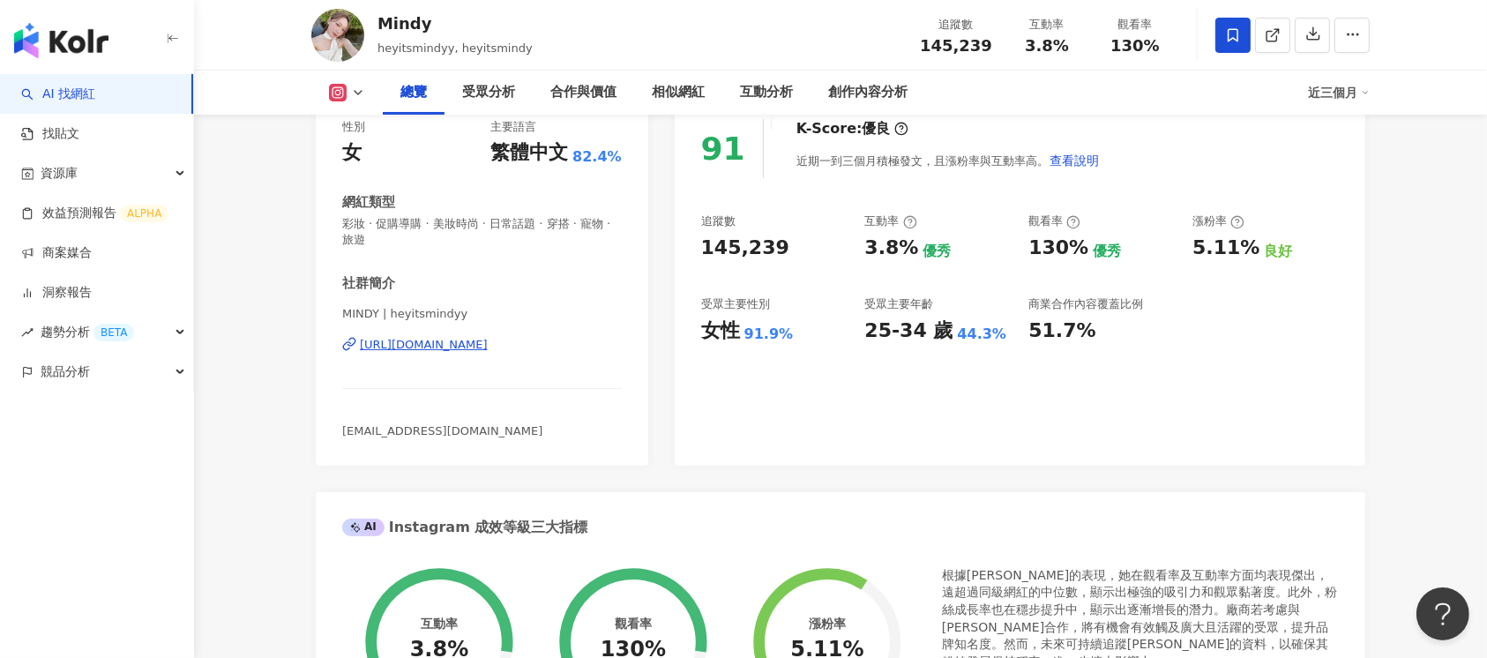
click at [488, 347] on div "https://www.instagram.com/heyitsmindyy/" at bounding box center [424, 345] width 128 height 16
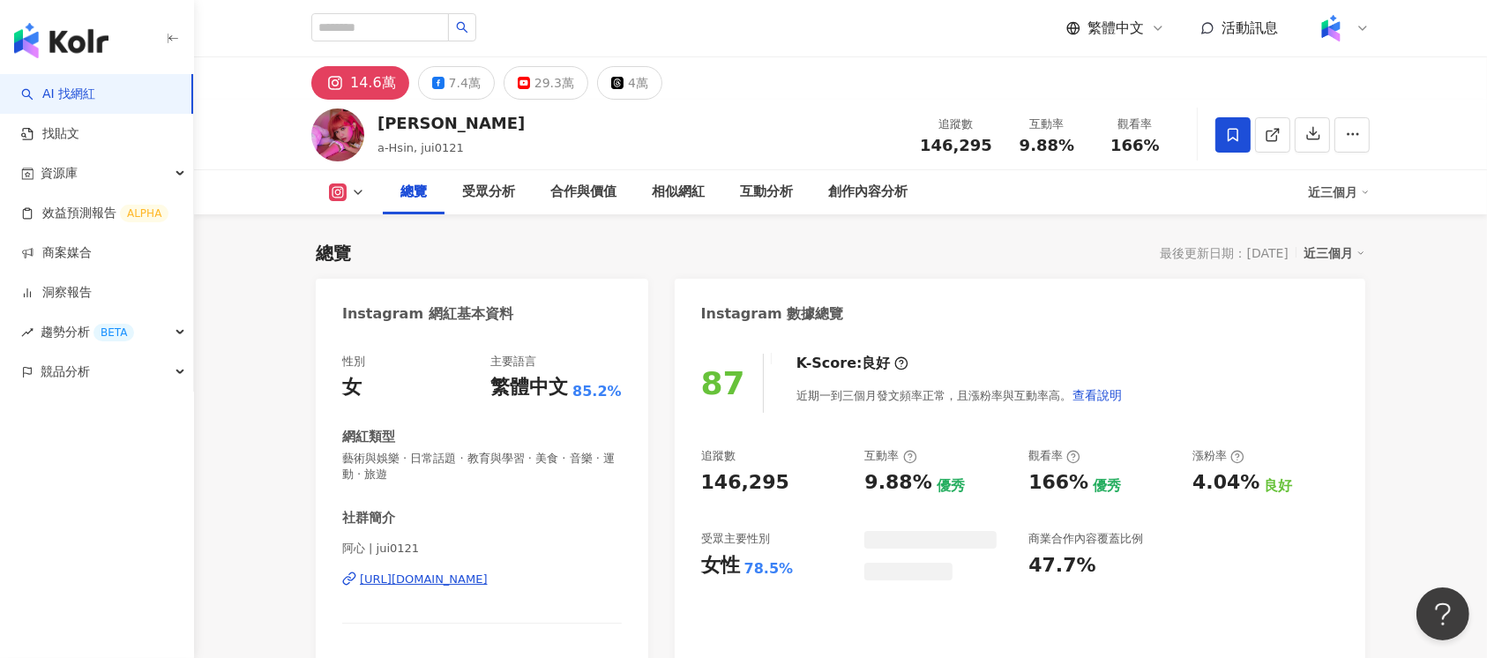
click at [464, 581] on div "[URL][DOMAIN_NAME]" at bounding box center [424, 580] width 128 height 16
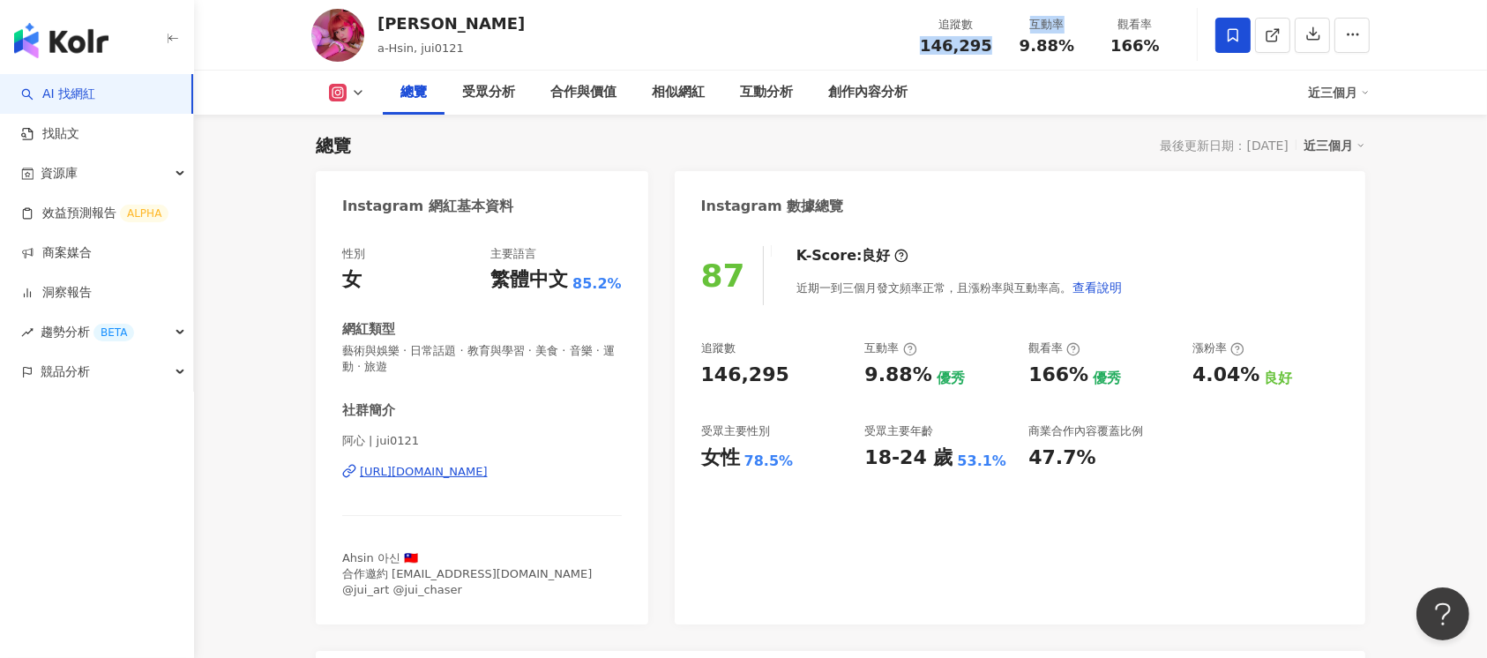
drag, startPoint x: 930, startPoint y: 47, endPoint x: 1002, endPoint y: 47, distance: 72.3
click at [1002, 47] on div "追蹤數 146,295 互動率 9.88% 觀看率 166%" at bounding box center [1045, 35] width 270 height 52
click at [912, 40] on div "阿心Liao a-Hsin, jui0121 追蹤數 146,295 互動率 9.88% 觀看率 166%" at bounding box center [840, 35] width 1129 height 70
drag, startPoint x: 926, startPoint y: 45, endPoint x: 996, endPoint y: 49, distance: 69.8
click at [996, 49] on div "追蹤數 146,295" at bounding box center [957, 35] width 94 height 38
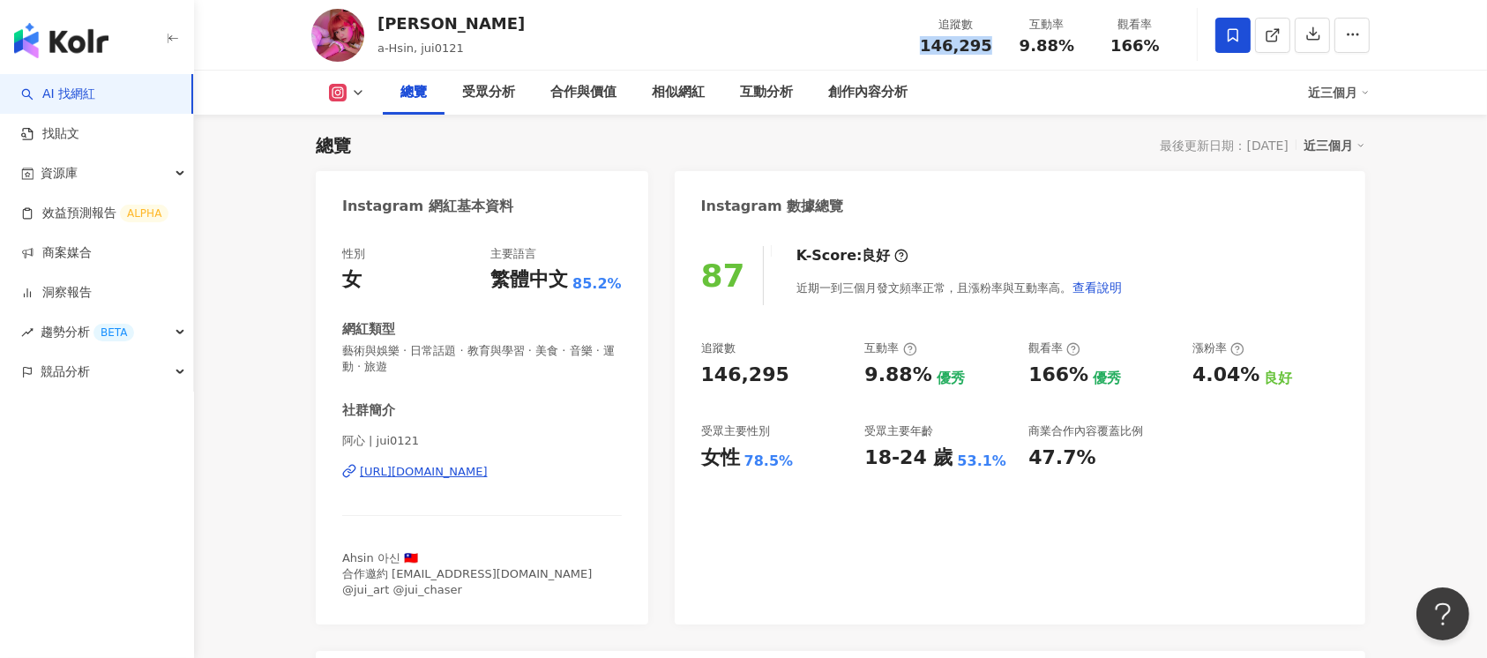
copy span "146,295"
drag, startPoint x: 1020, startPoint y: 51, endPoint x: 1067, endPoint y: 51, distance: 46.8
click at [1067, 51] on div "9.88%" at bounding box center [1047, 46] width 67 height 18
copy span "9.88%"
drag, startPoint x: 1115, startPoint y: 44, endPoint x: 1165, endPoint y: 47, distance: 49.5
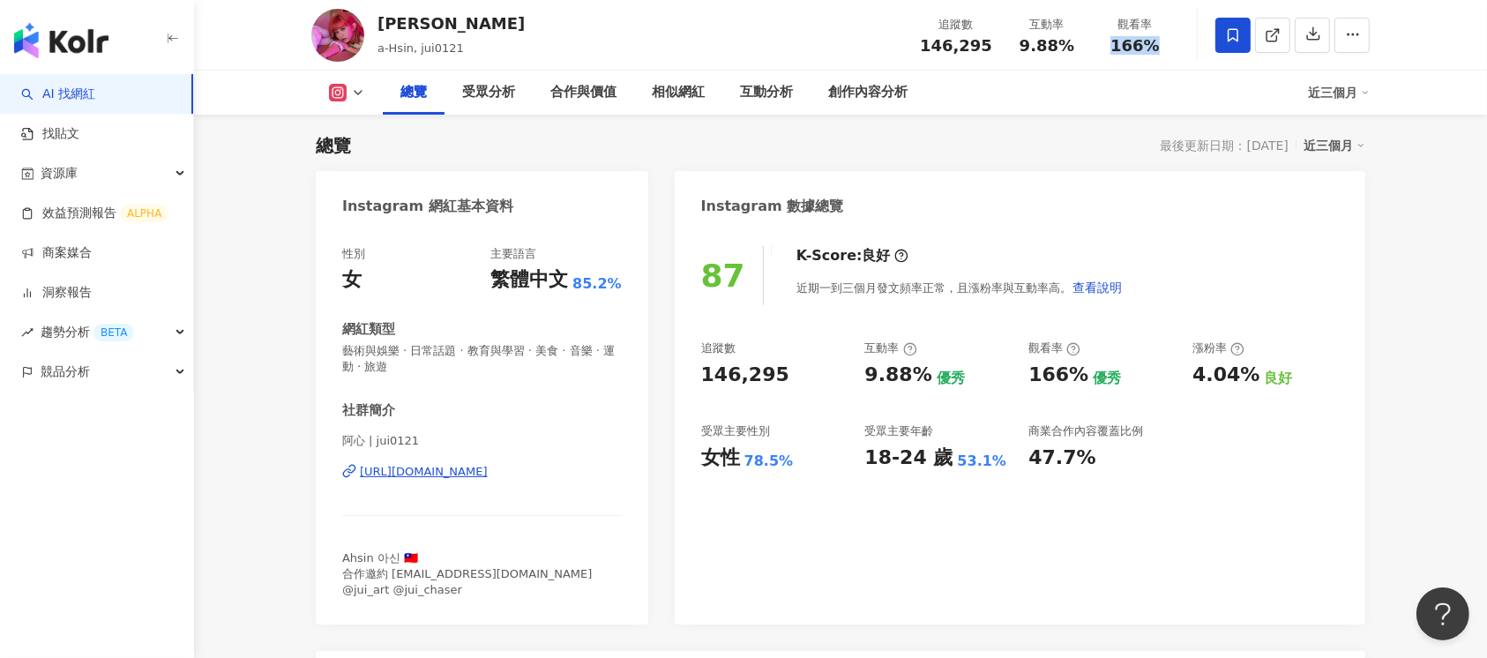
click at [1165, 47] on div "166%" at bounding box center [1135, 46] width 67 height 18
copy span "166%"
